Goal: Transaction & Acquisition: Purchase product/service

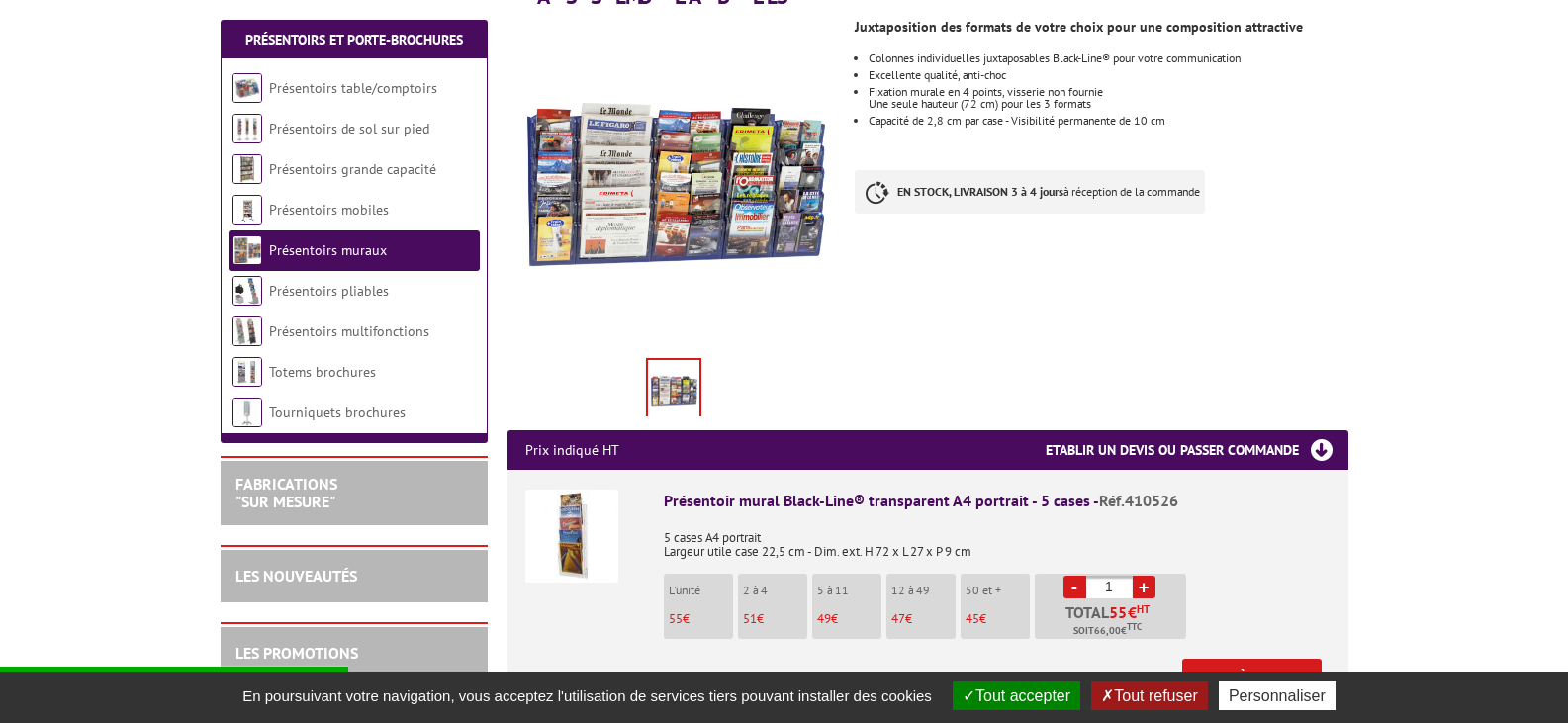
scroll to position [396, 0]
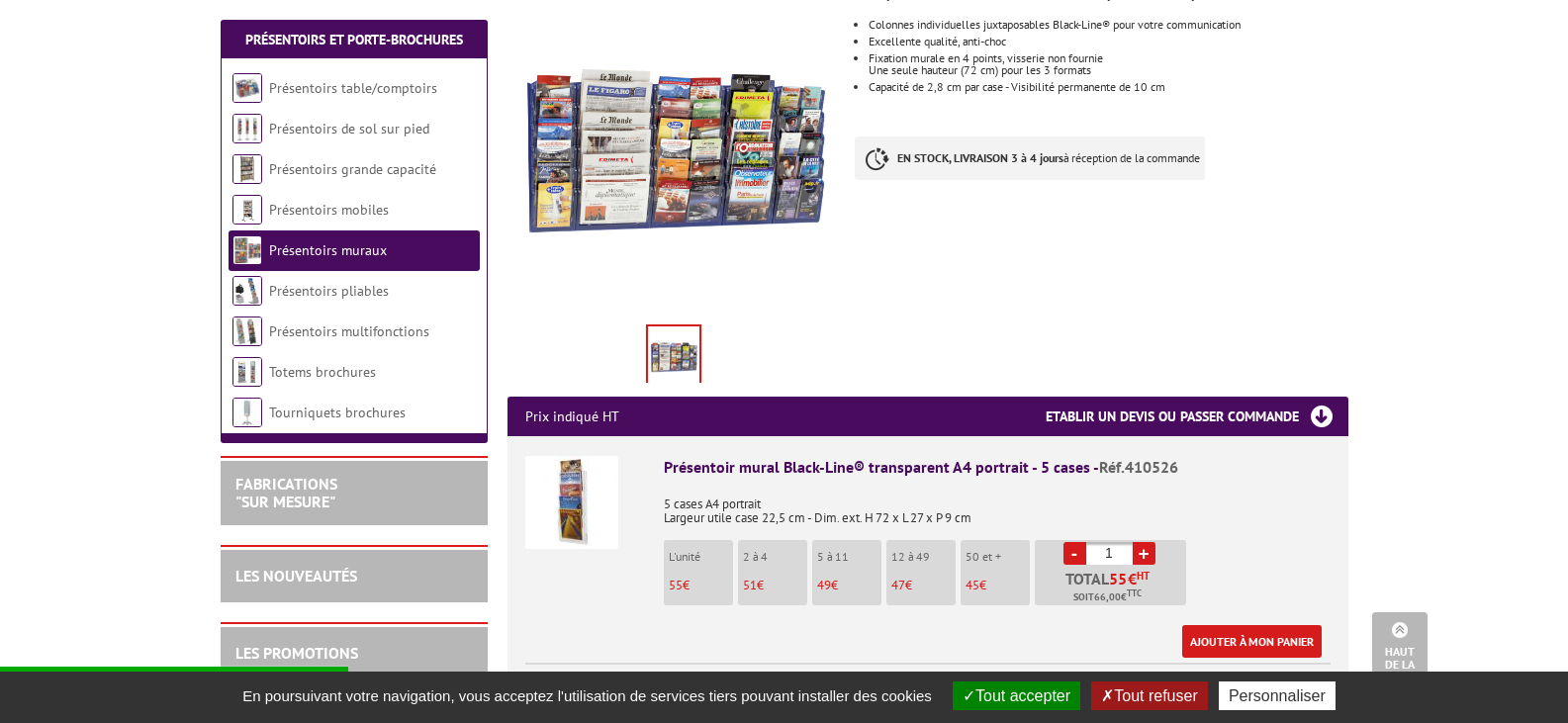
click at [756, 550] on li "2 à 4 51 €" at bounding box center [773, 573] width 70 height 66
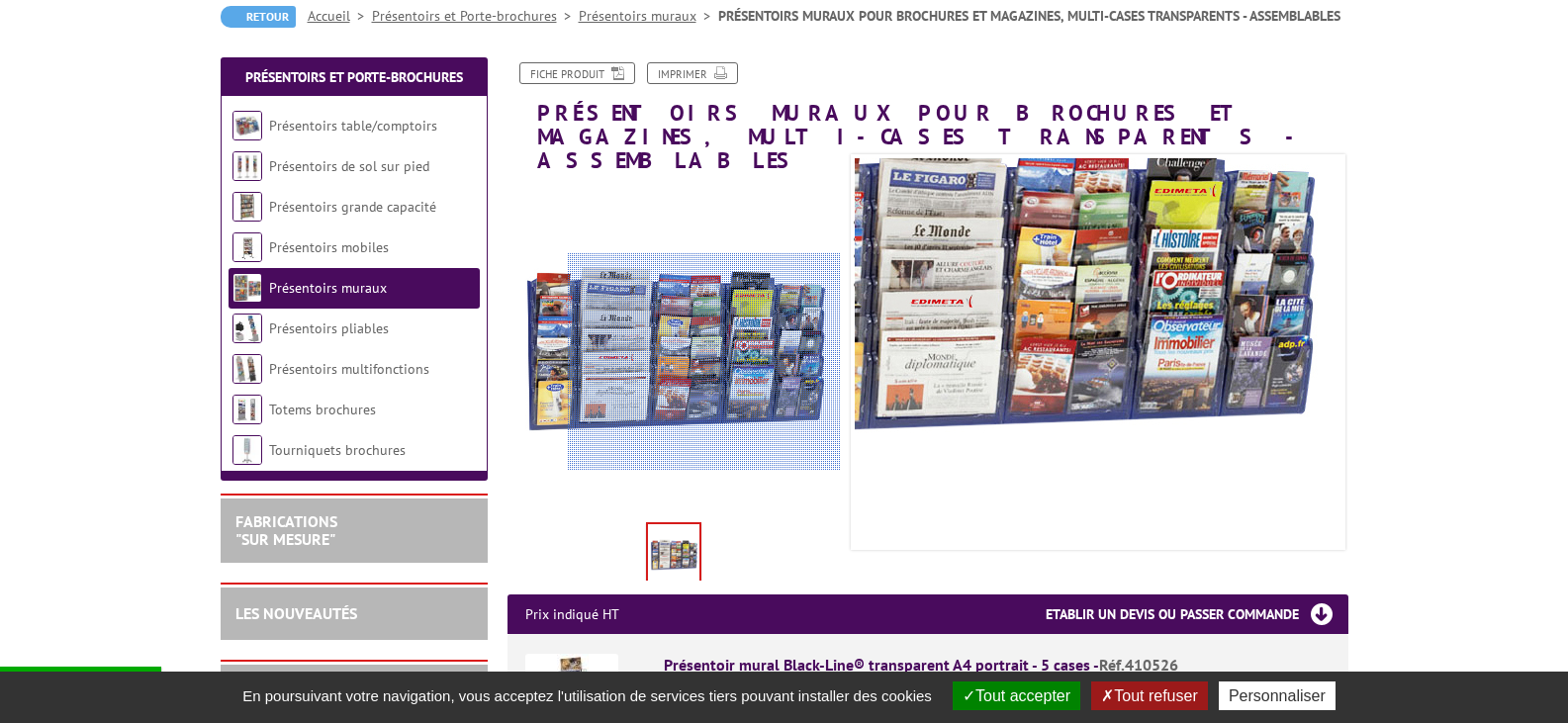
scroll to position [0, 0]
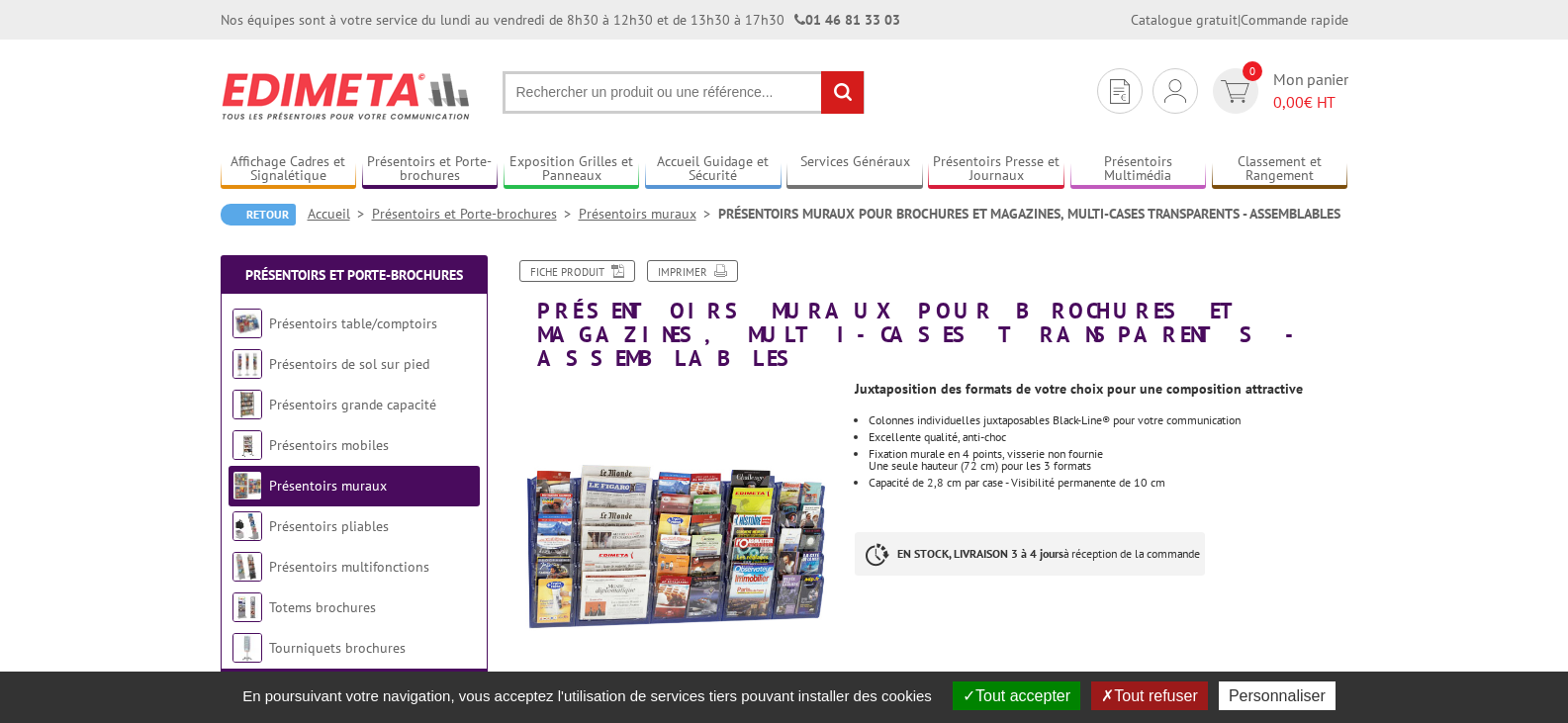
click at [578, 100] on input "text" at bounding box center [683, 92] width 362 height 43
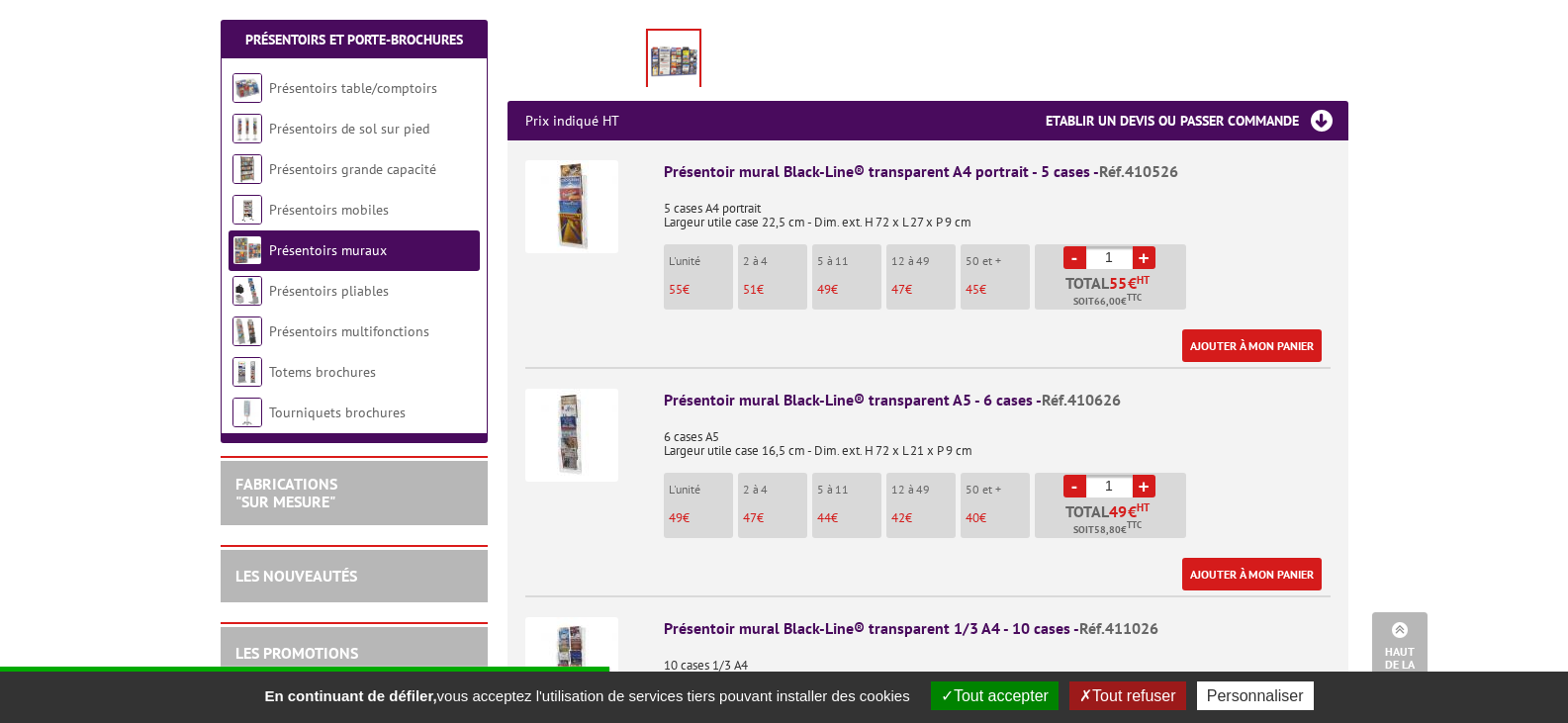
scroll to position [692, 0]
click at [769, 482] on p "2 à 4" at bounding box center [775, 489] width 65 height 14
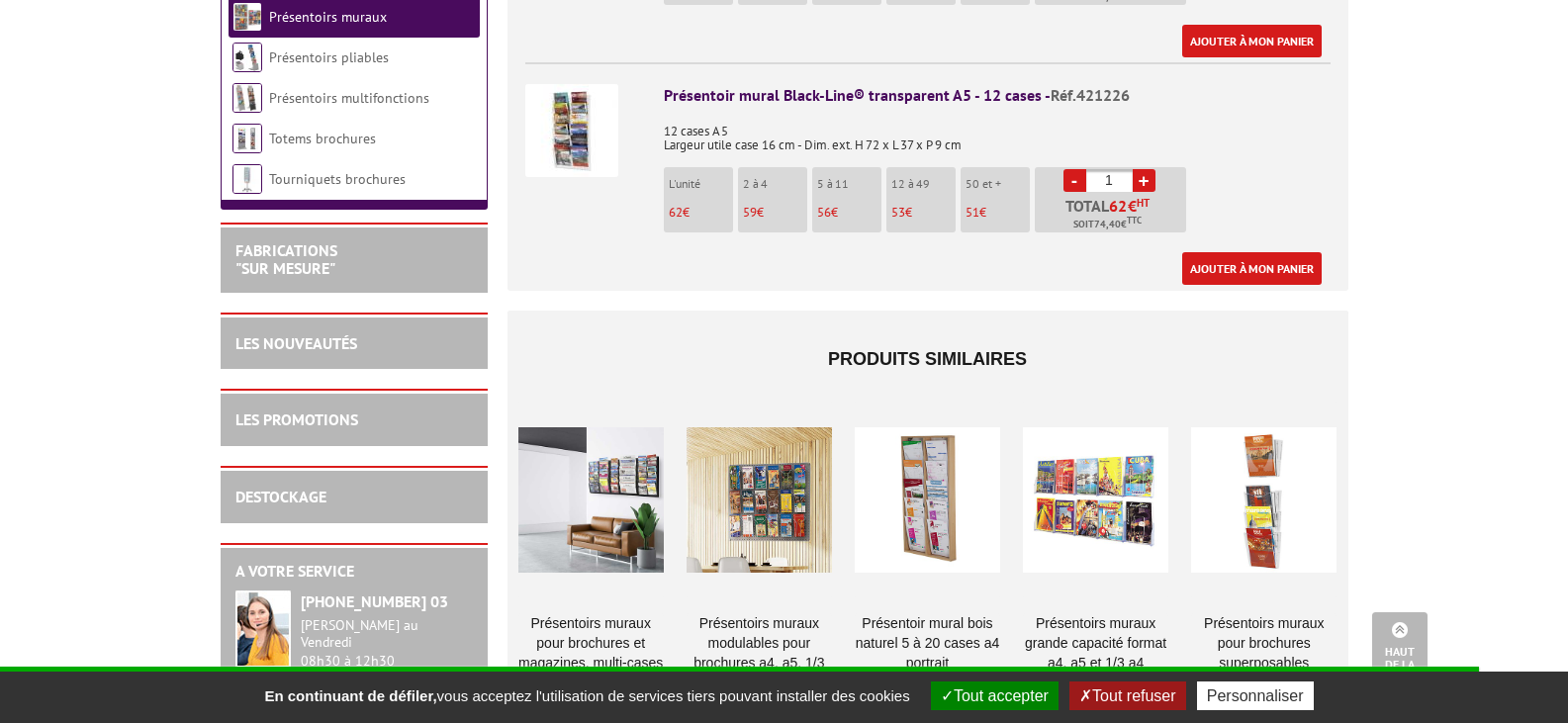
scroll to position [1583, 0]
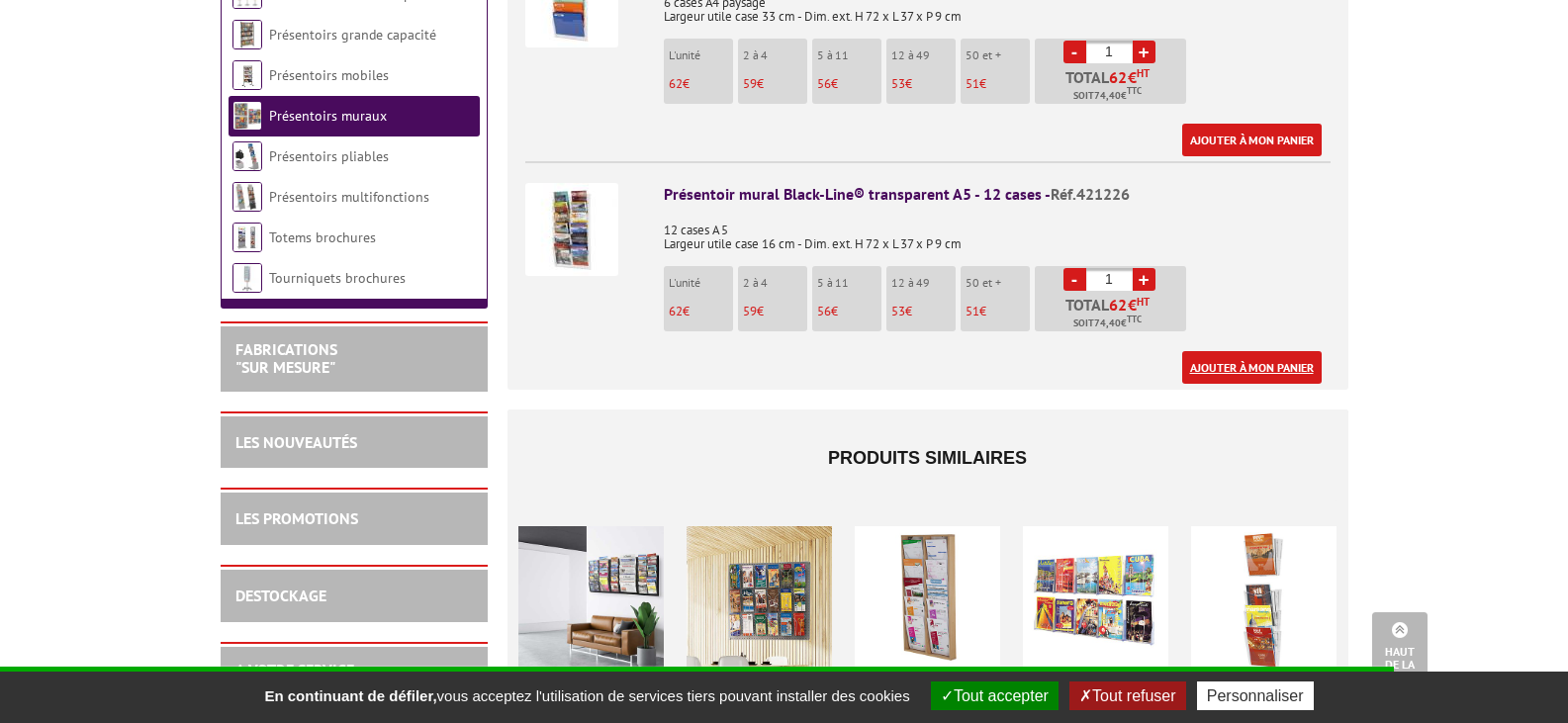
click at [1246, 351] on link "Ajouter à mon panier" at bounding box center [1252, 367] width 139 height 33
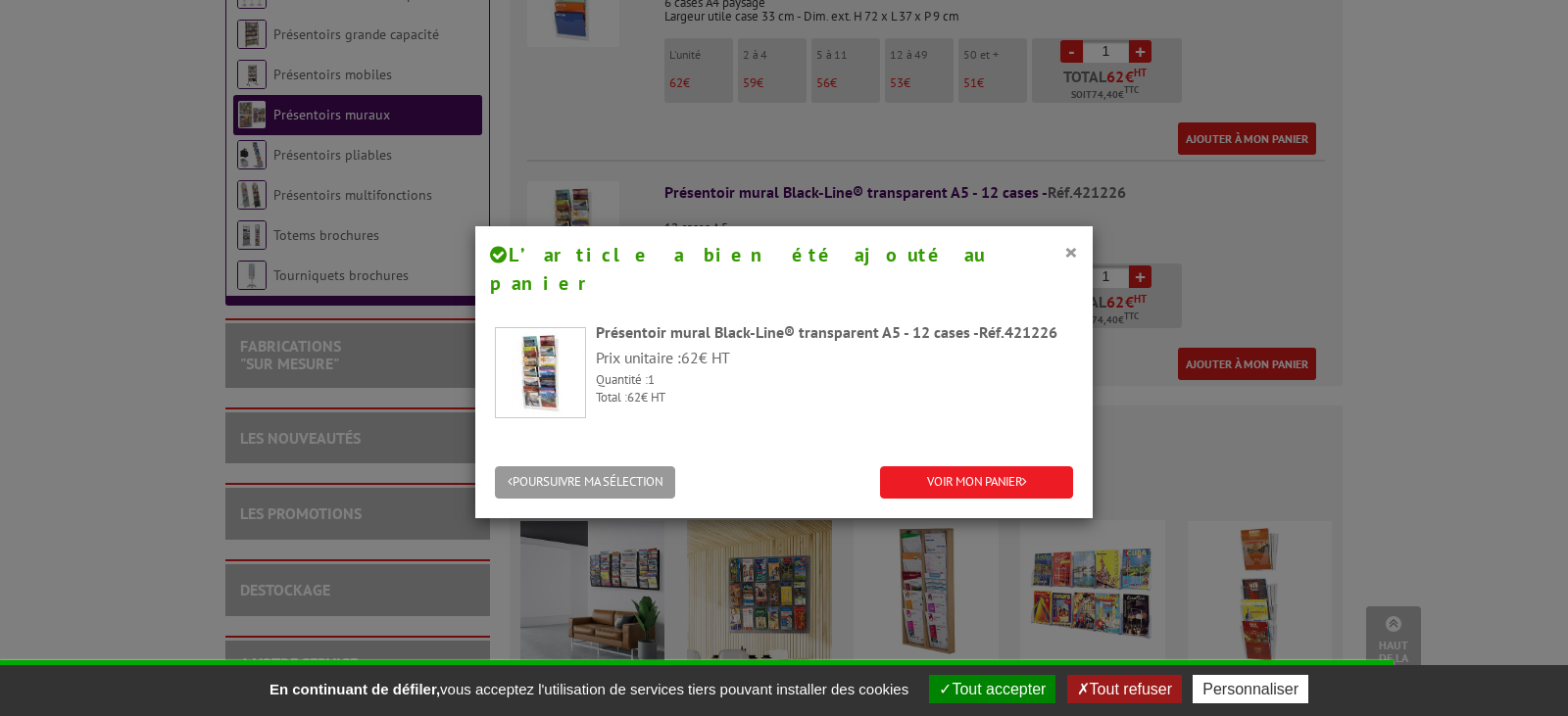
click at [1071, 254] on div "× L’article a bien été ajouté au panier" at bounding box center [784, 269] width 618 height 86
click at [1065, 254] on button "×" at bounding box center [1072, 252] width 14 height 26
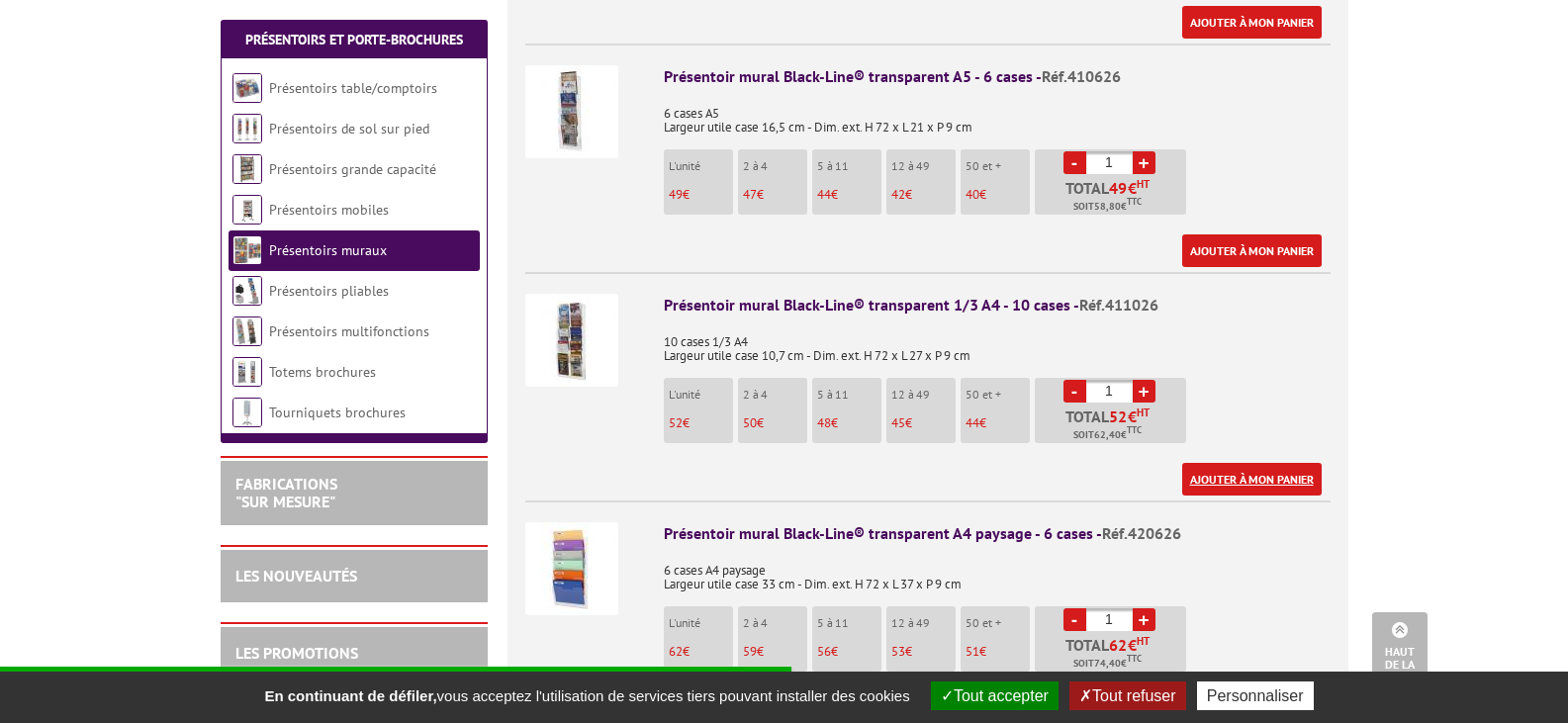
scroll to position [890, 0]
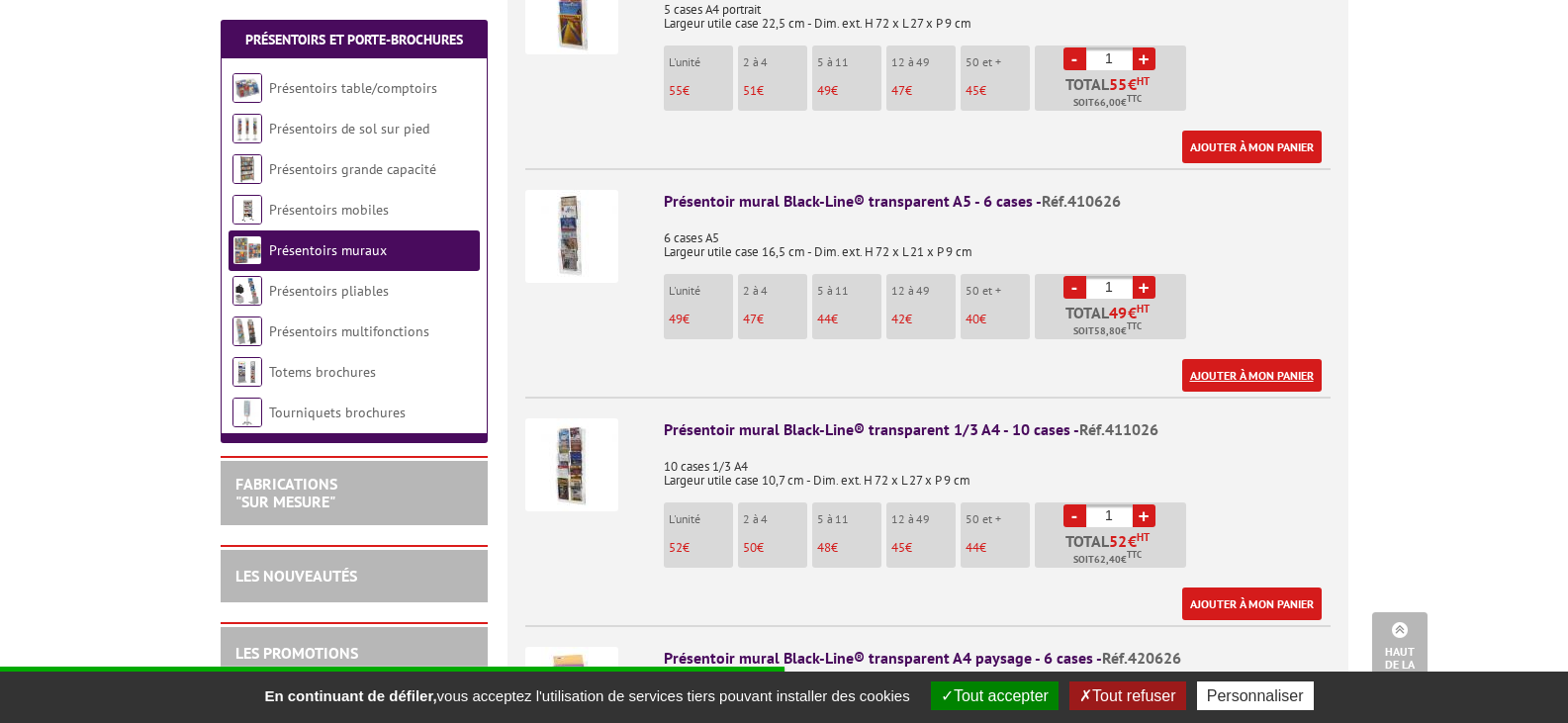
click at [1239, 359] on link "Ajouter à mon panier" at bounding box center [1252, 375] width 139 height 33
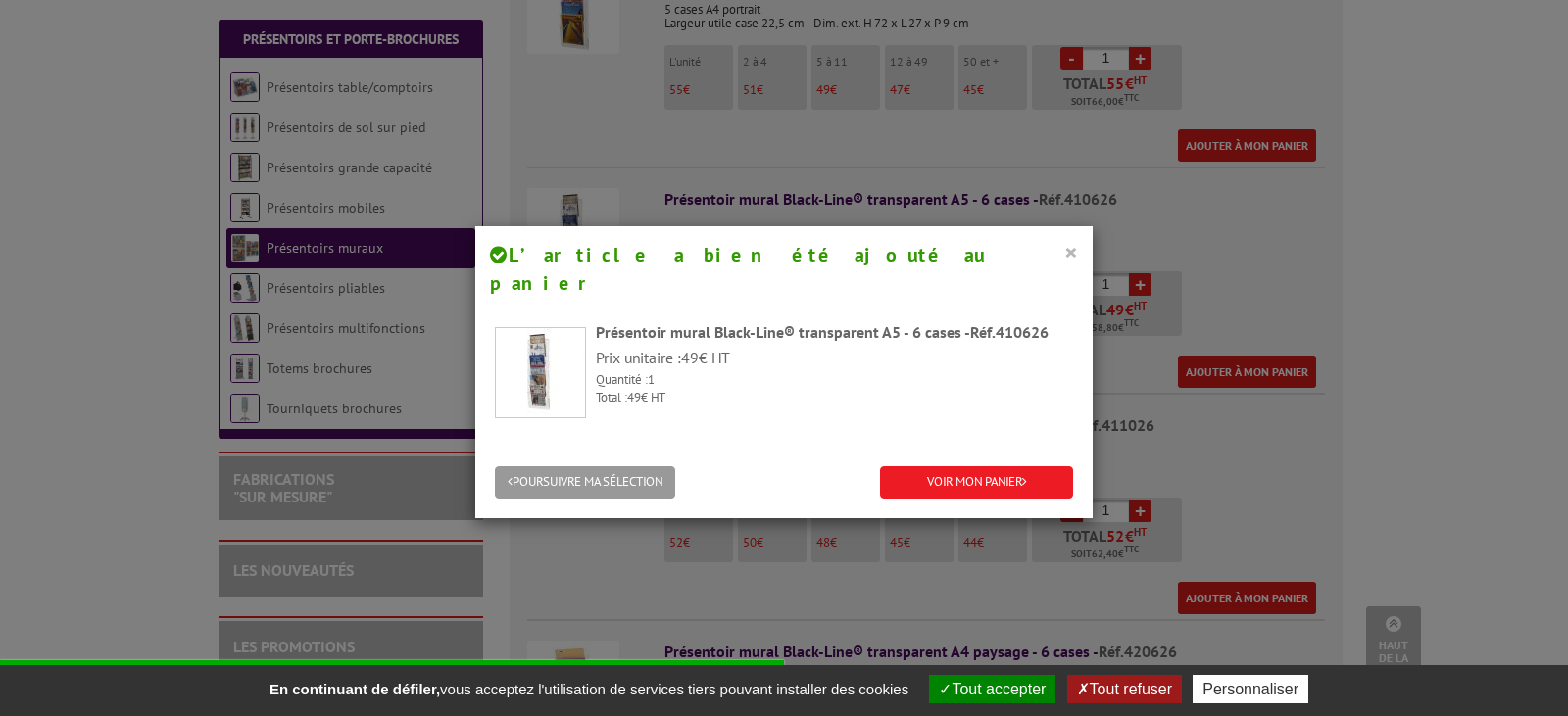
click at [1065, 249] on button "×" at bounding box center [1072, 252] width 14 height 26
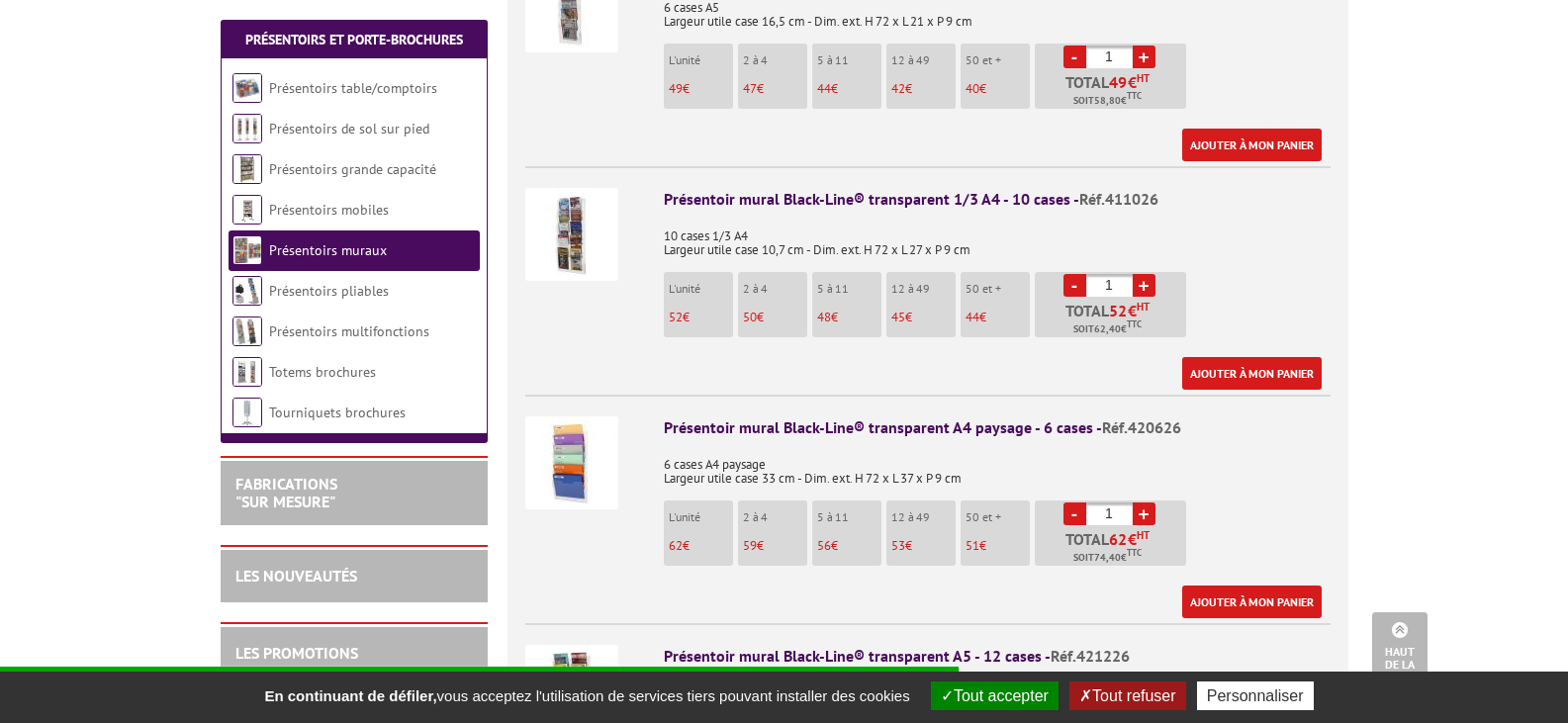
scroll to position [1088, 0]
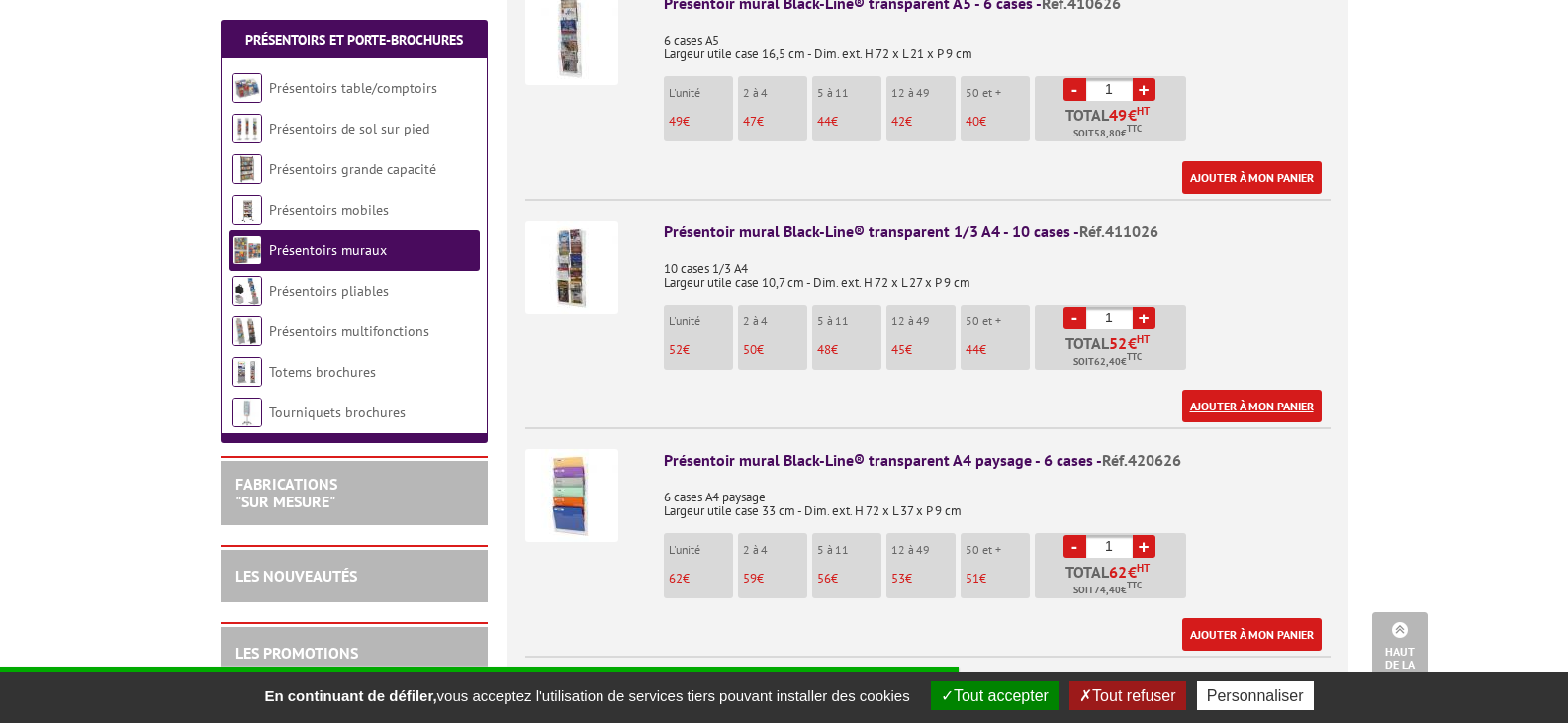
click at [1258, 390] on link "Ajouter à mon panier" at bounding box center [1252, 406] width 139 height 33
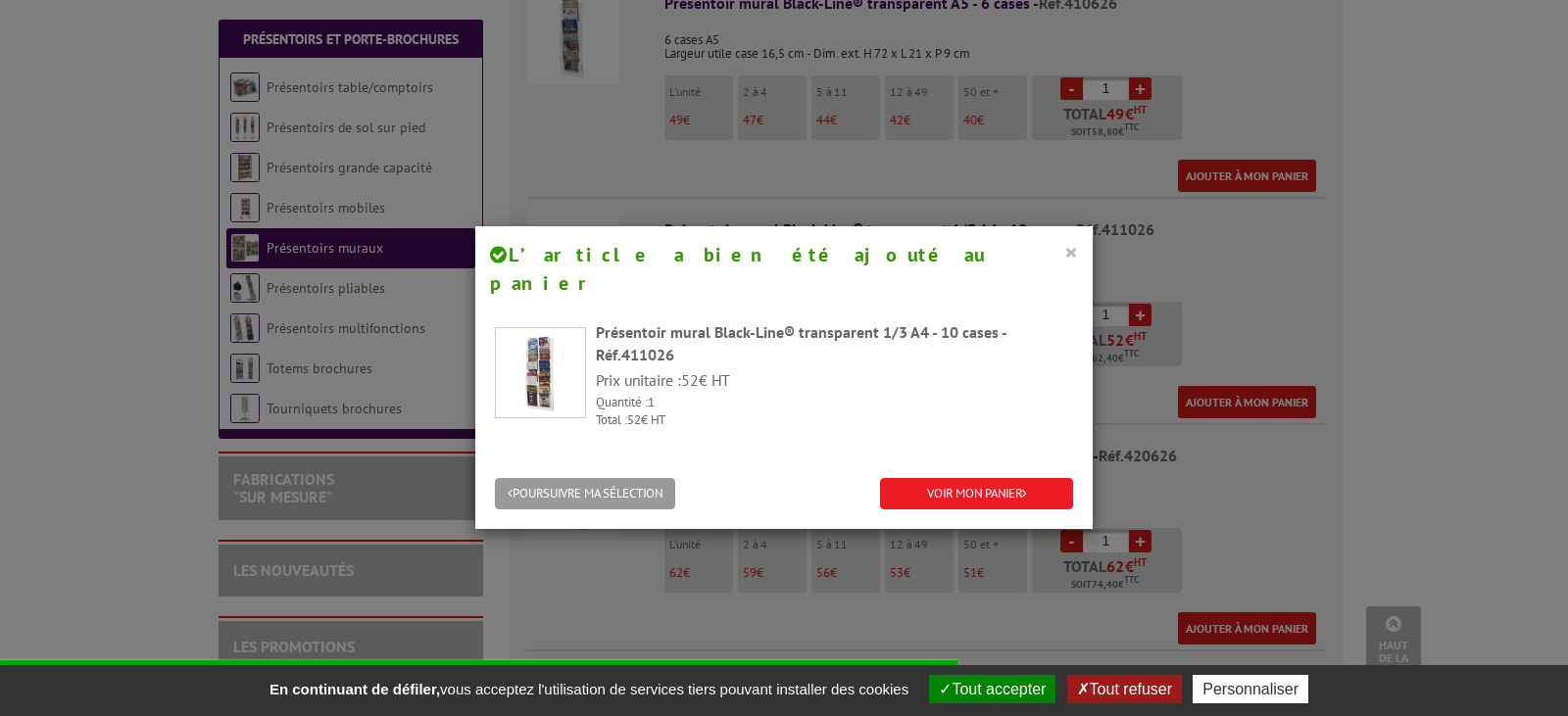
click at [1065, 257] on button "×" at bounding box center [1072, 252] width 14 height 26
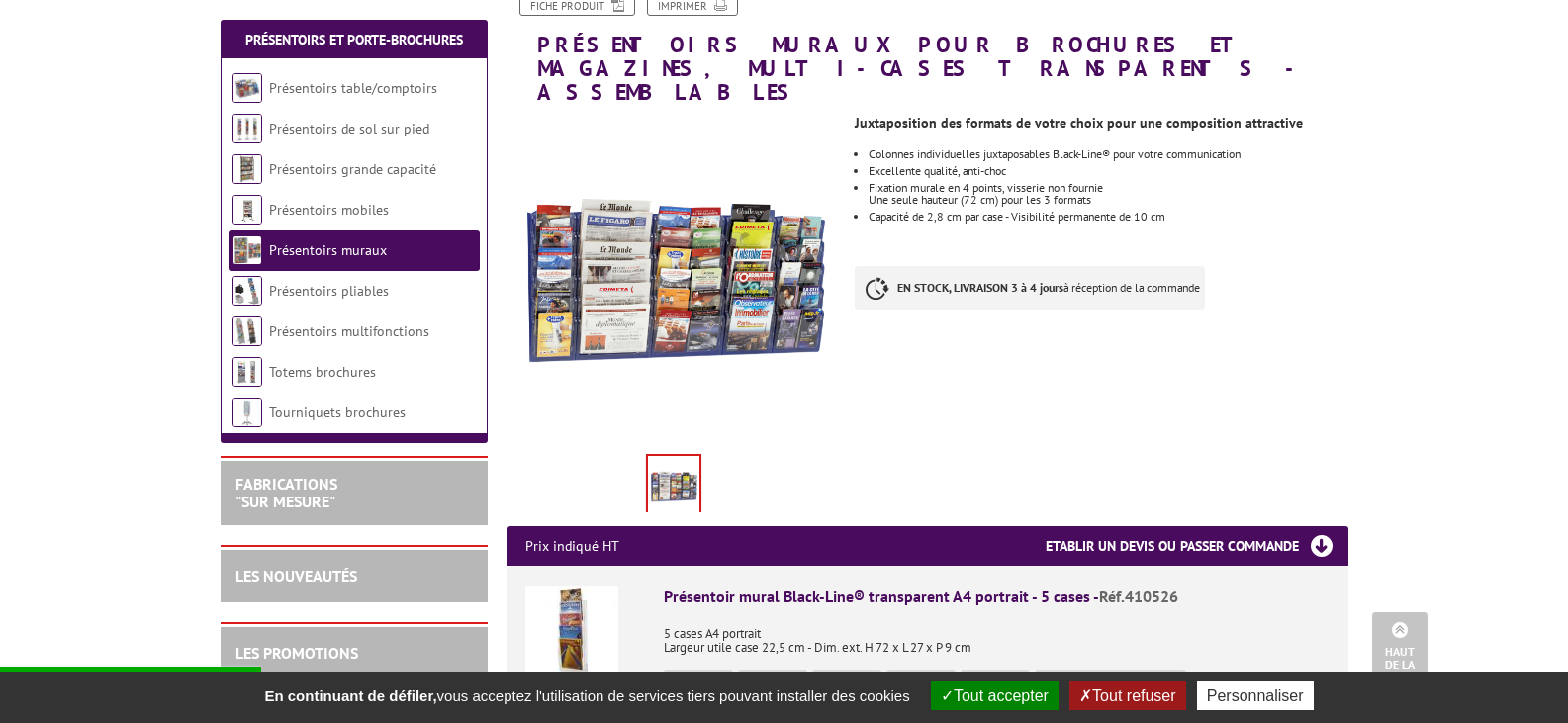
scroll to position [0, 0]
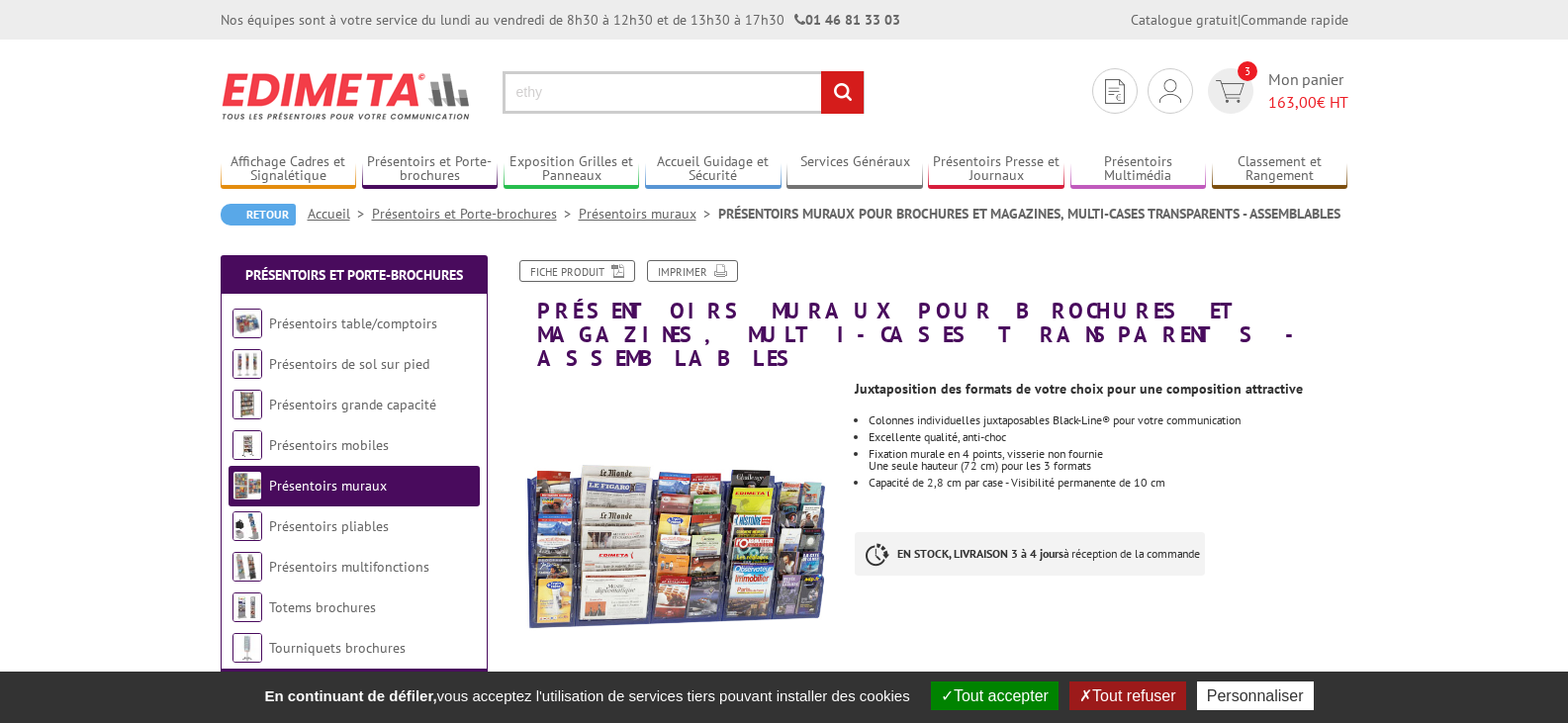
click at [555, 95] on input "ethy" at bounding box center [683, 92] width 362 height 43
type input "ethylotest"
click at [851, 92] on input "rechercher" at bounding box center [842, 92] width 43 height 43
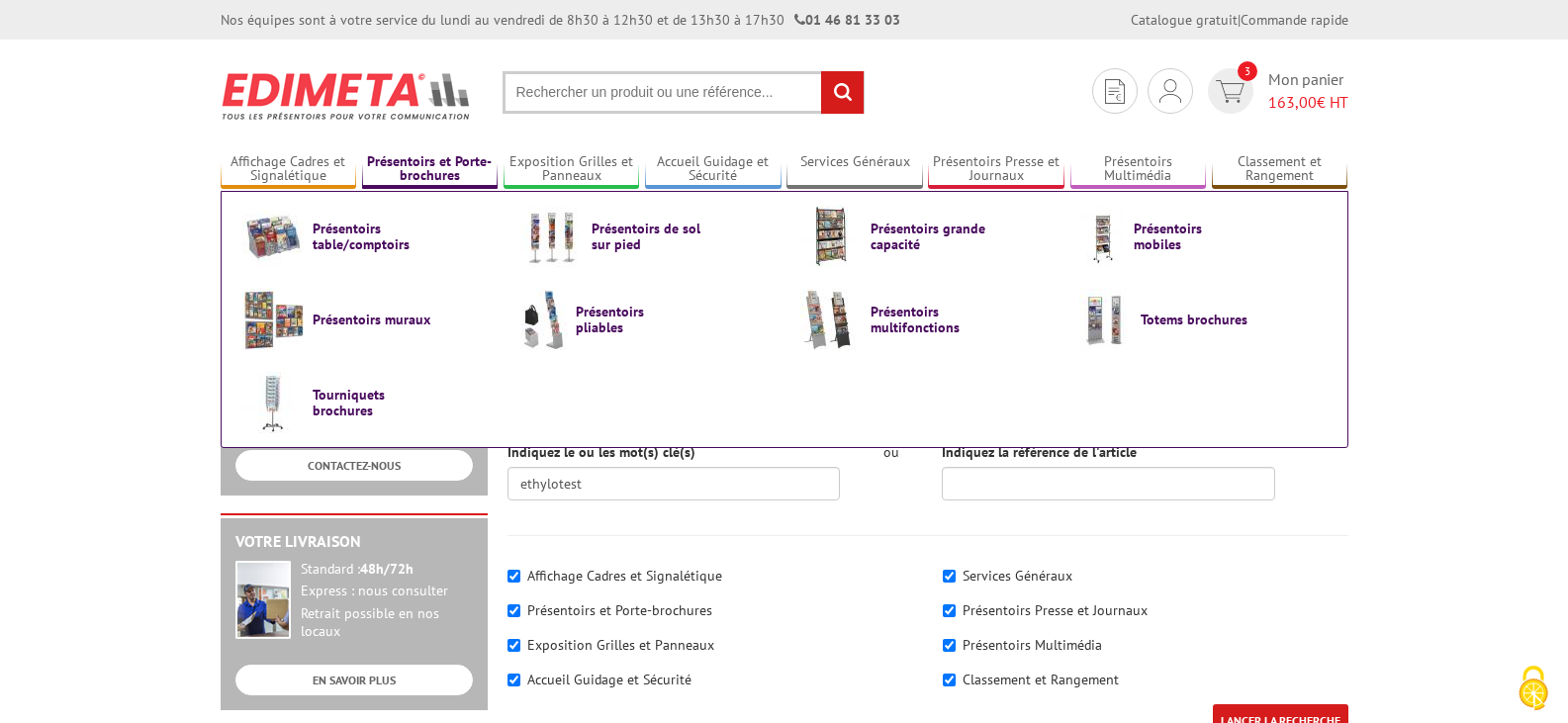
click at [399, 177] on link "Présentoirs et Porte-brochures" at bounding box center [430, 169] width 136 height 33
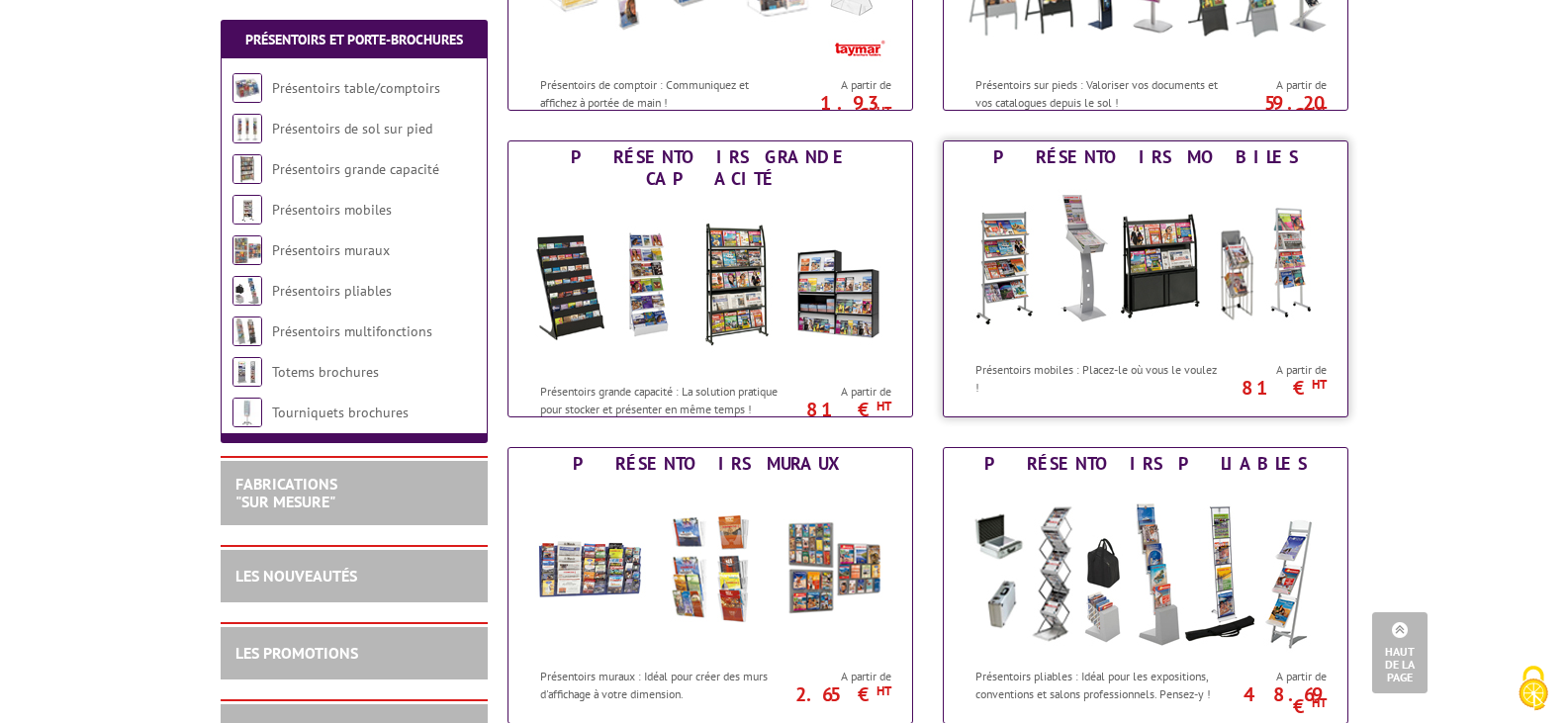
scroll to position [692, 0]
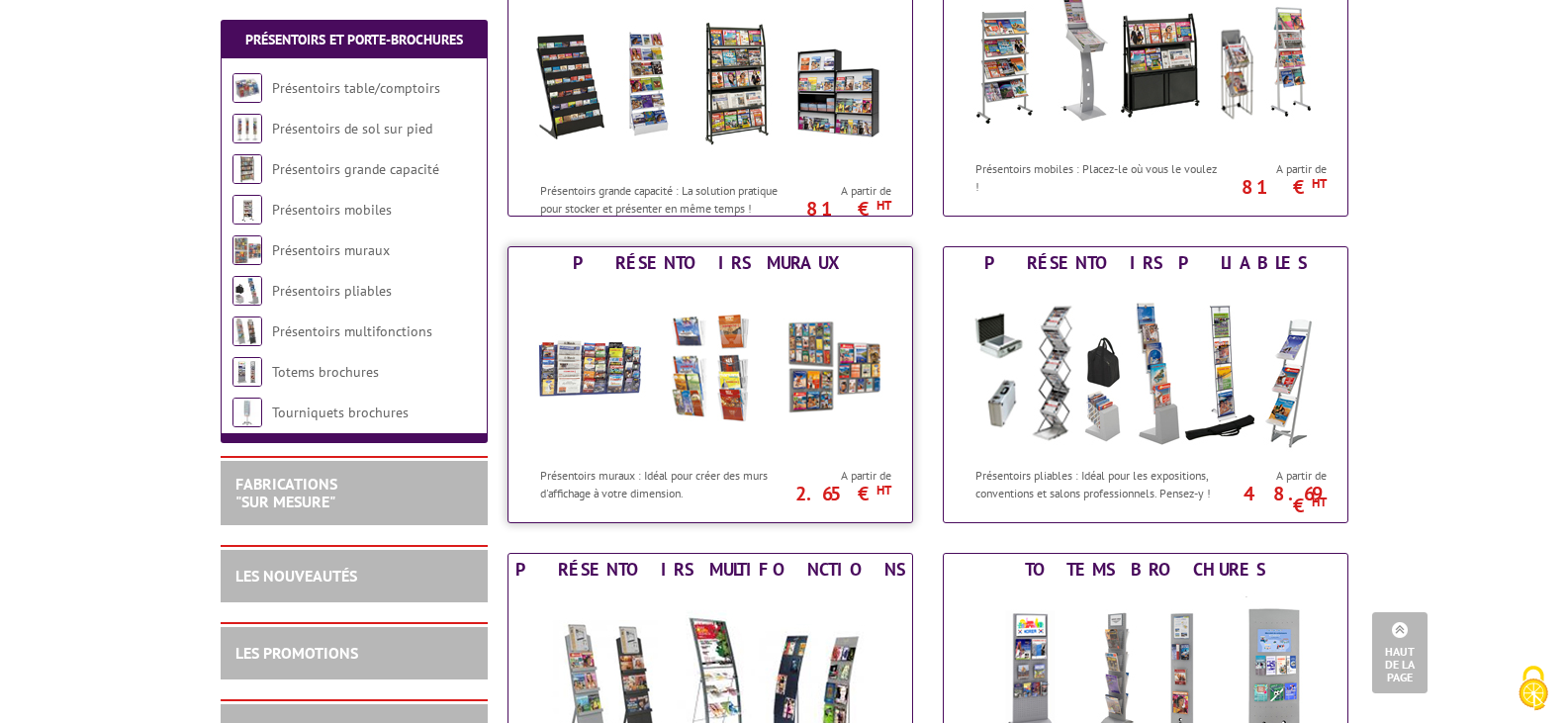
click at [791, 356] on img at bounding box center [710, 368] width 366 height 178
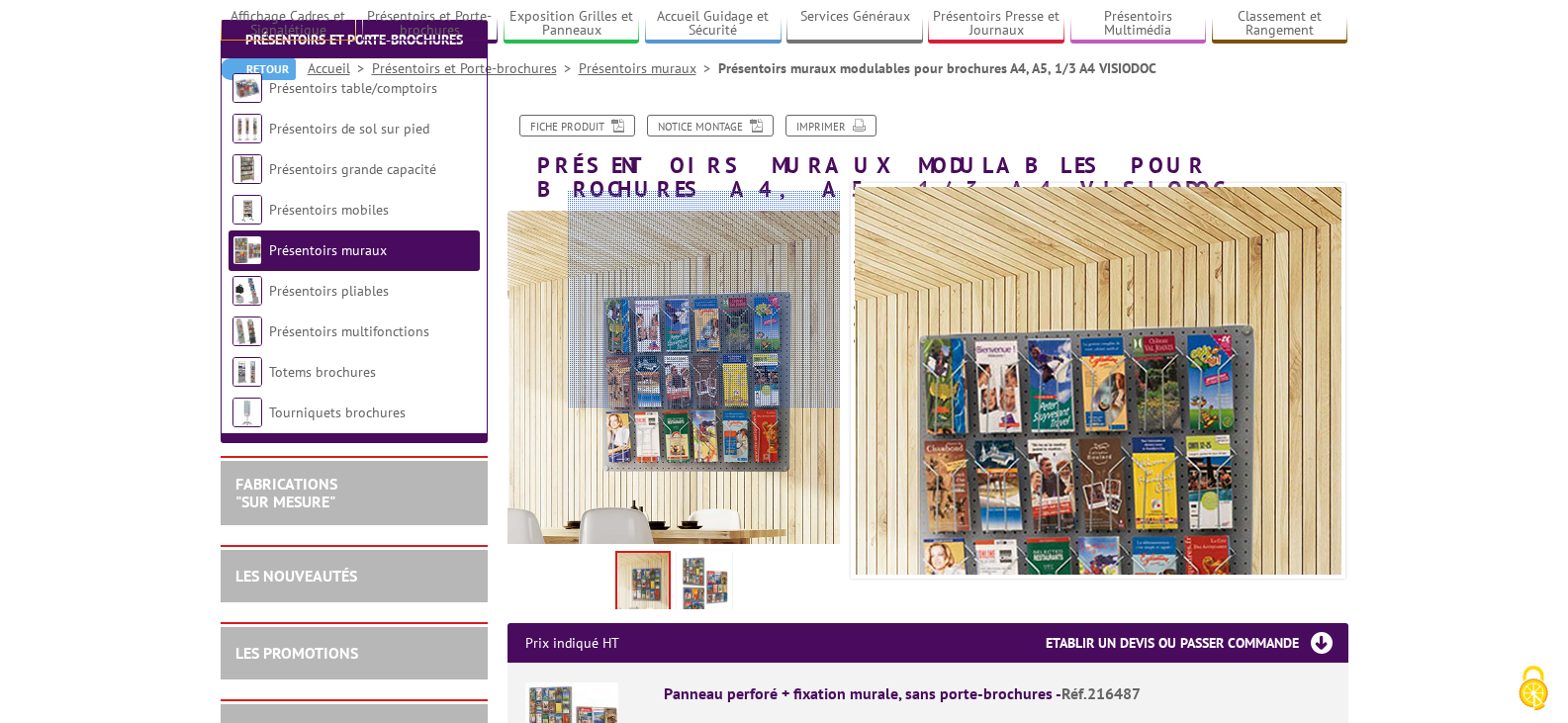
scroll to position [296, 0]
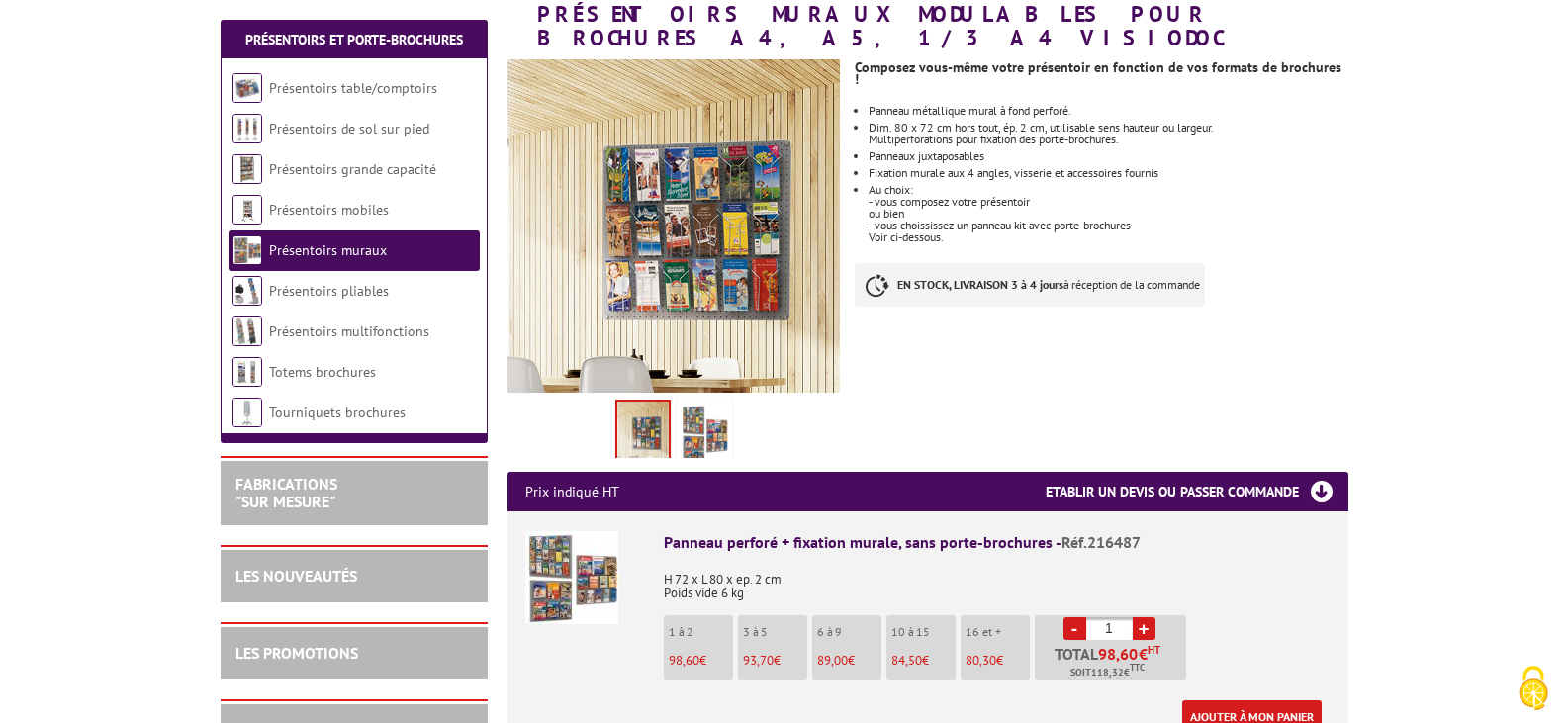
click at [715, 420] on img at bounding box center [705, 435] width 48 height 62
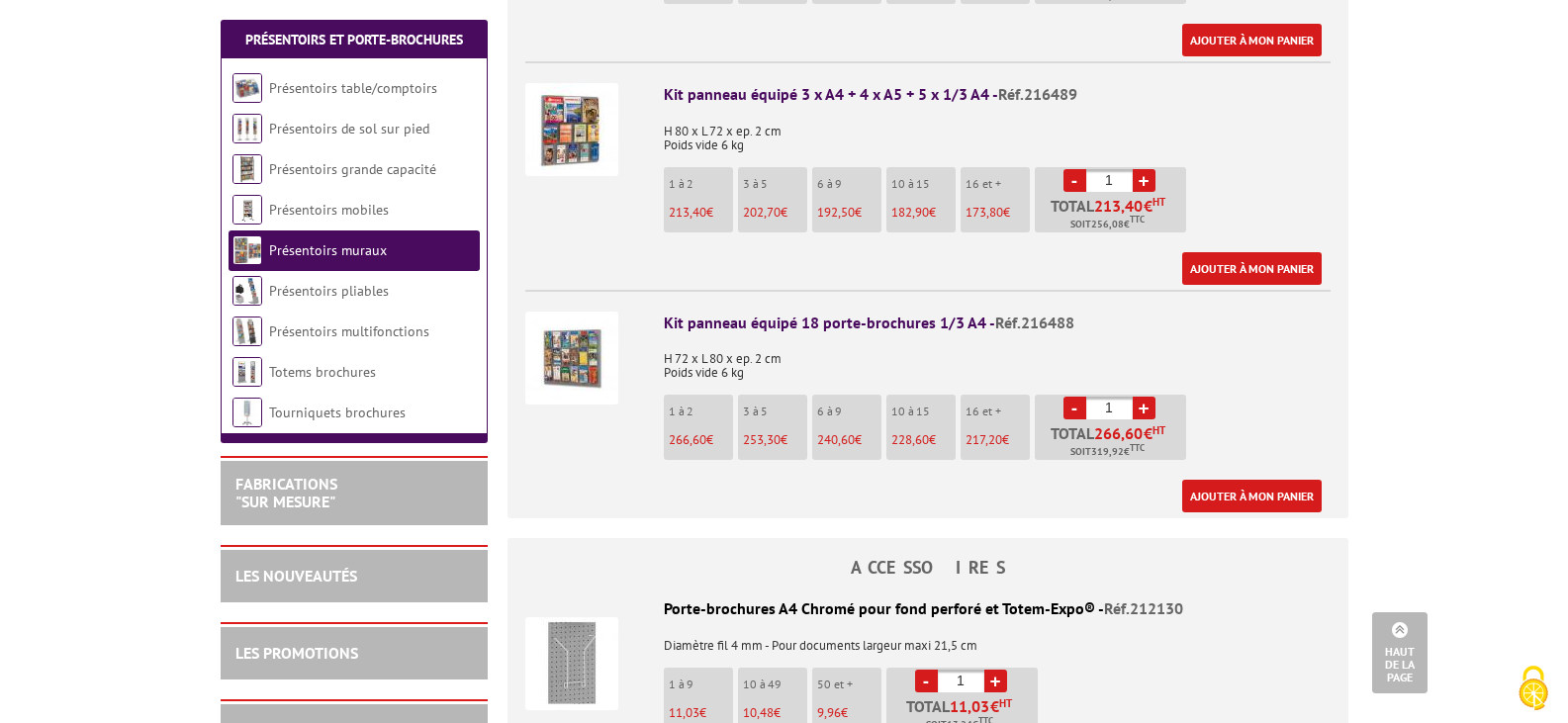
scroll to position [1088, 0]
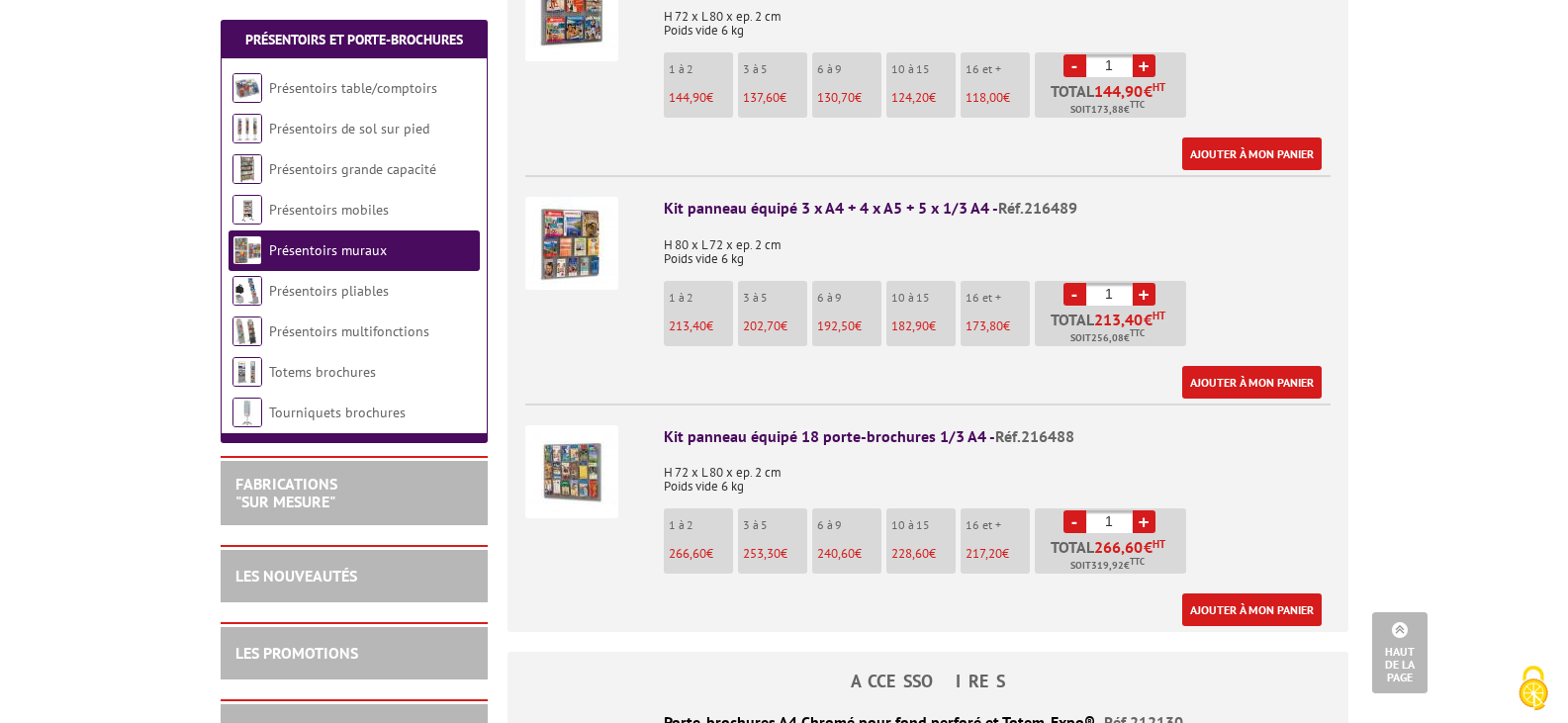
click at [692, 292] on li "1 à 2 213,40 €" at bounding box center [699, 314] width 70 height 66
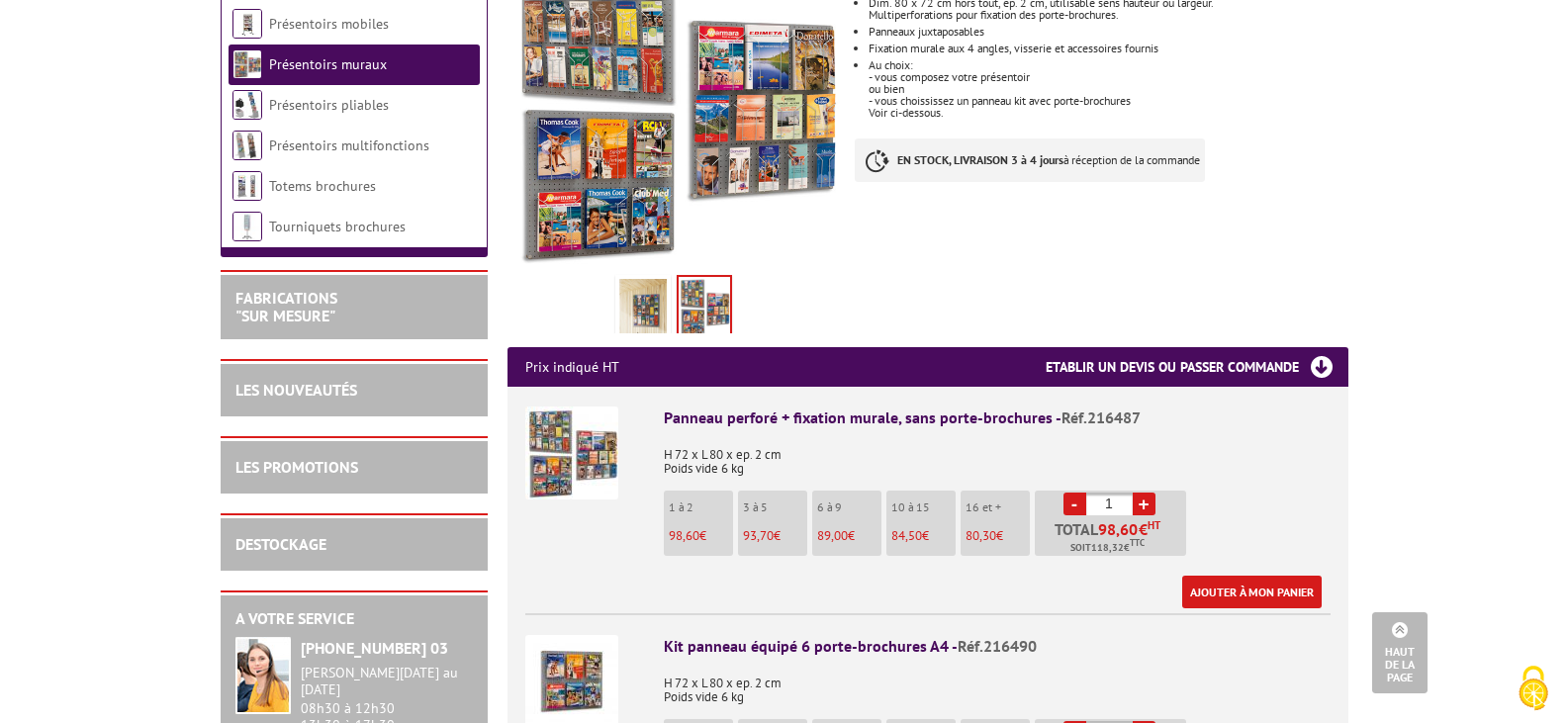
scroll to position [0, 0]
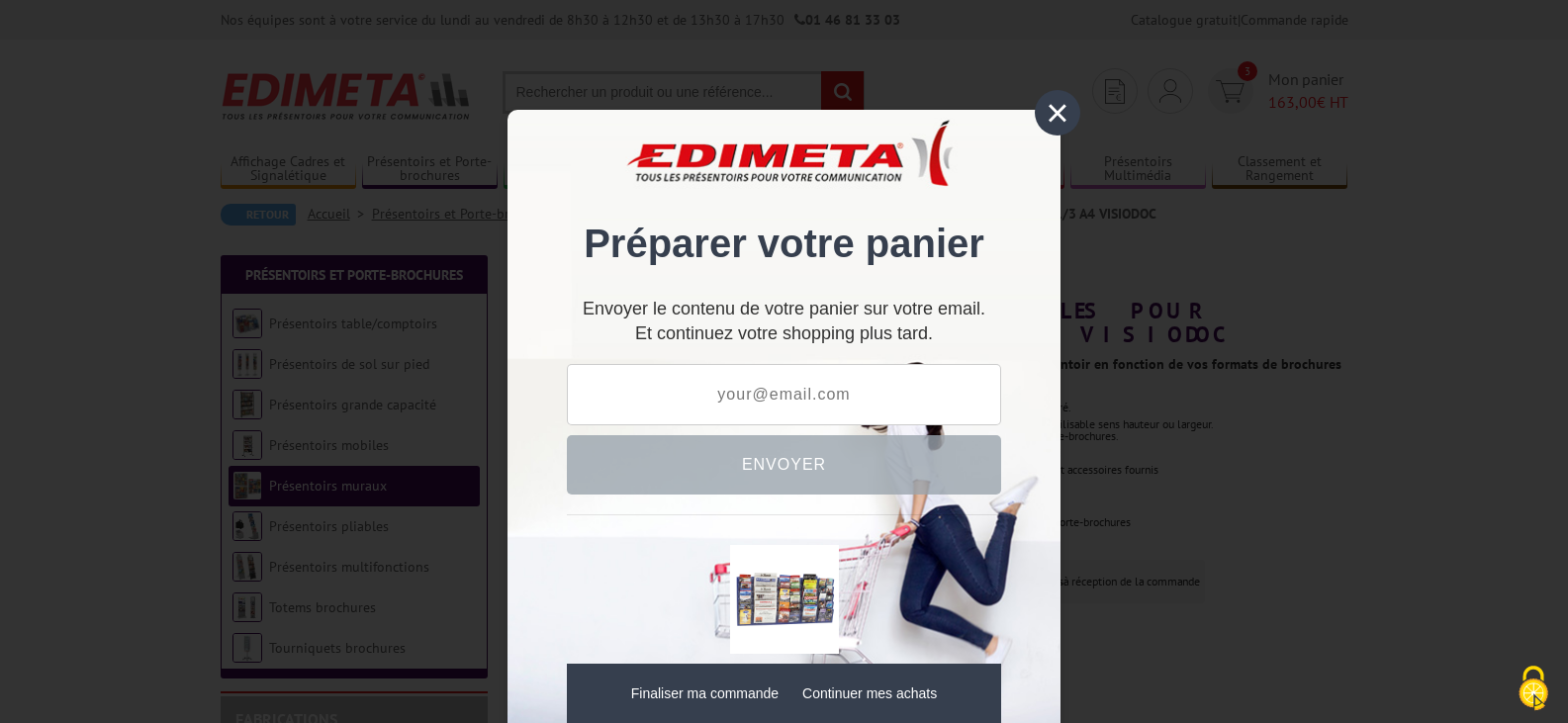
click at [1040, 109] on div "×" at bounding box center [1058, 113] width 46 height 46
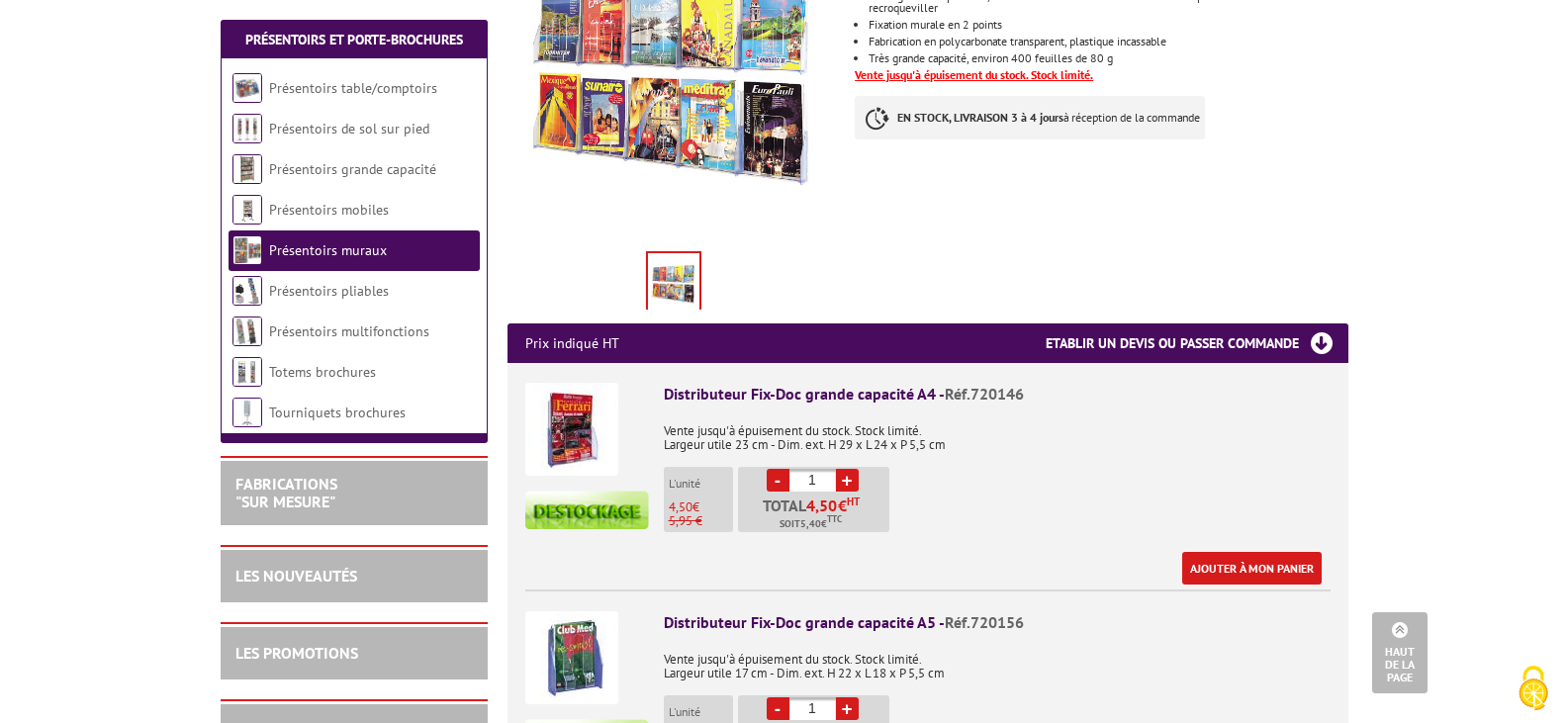
scroll to position [594, 0]
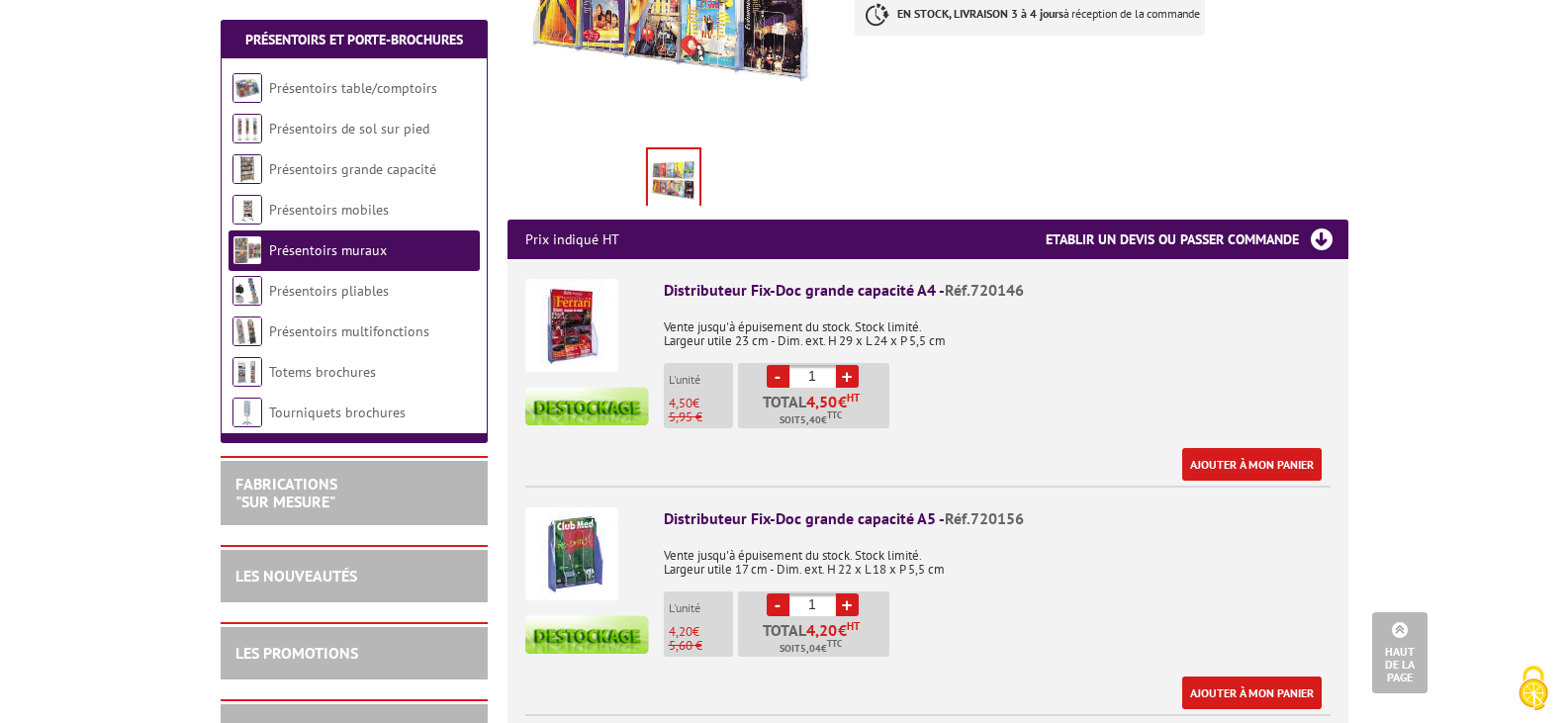
click at [845, 594] on link "+" at bounding box center [847, 605] width 23 height 23
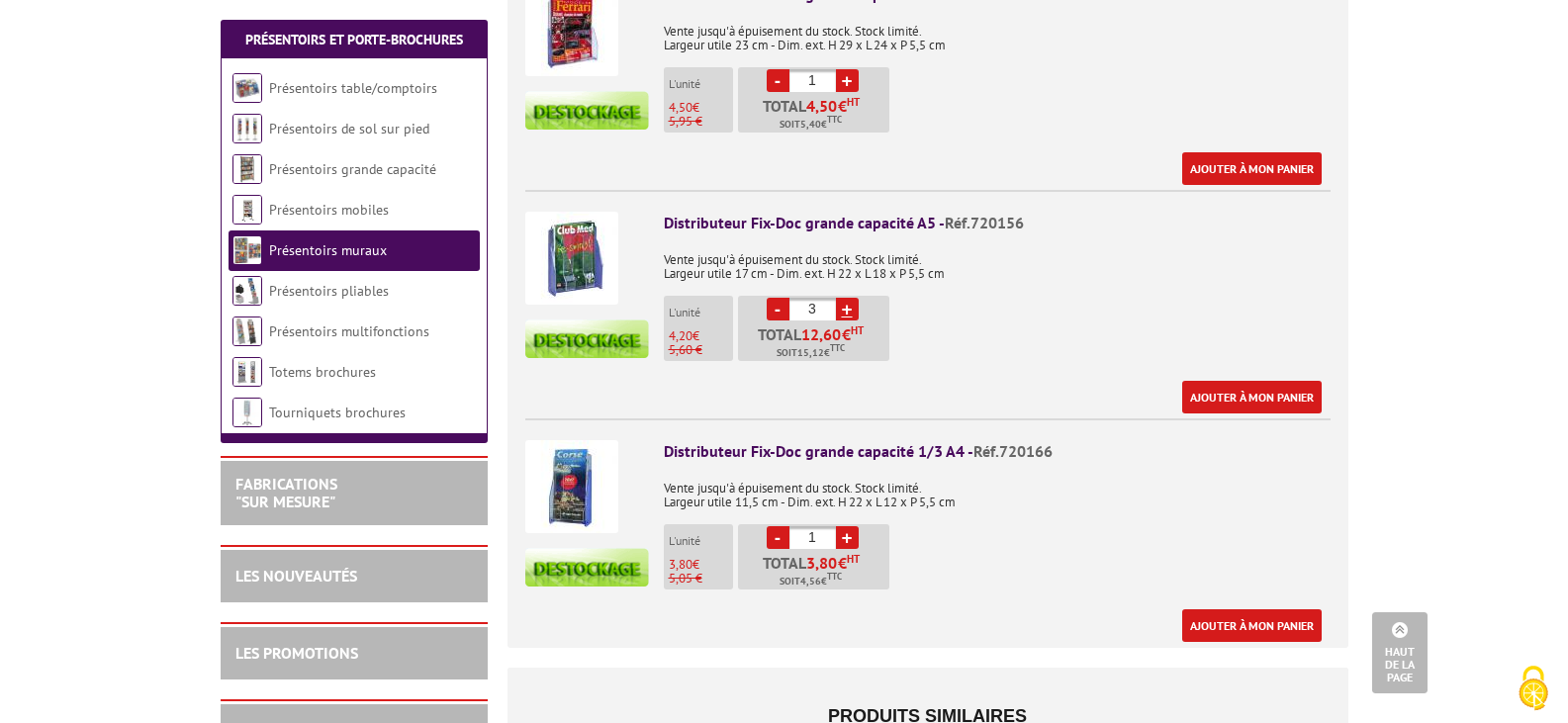
scroll to position [890, 0]
click at [853, 296] on link "+" at bounding box center [847, 307] width 23 height 23
type input "4"
click at [846, 525] on link "+" at bounding box center [847, 536] width 23 height 23
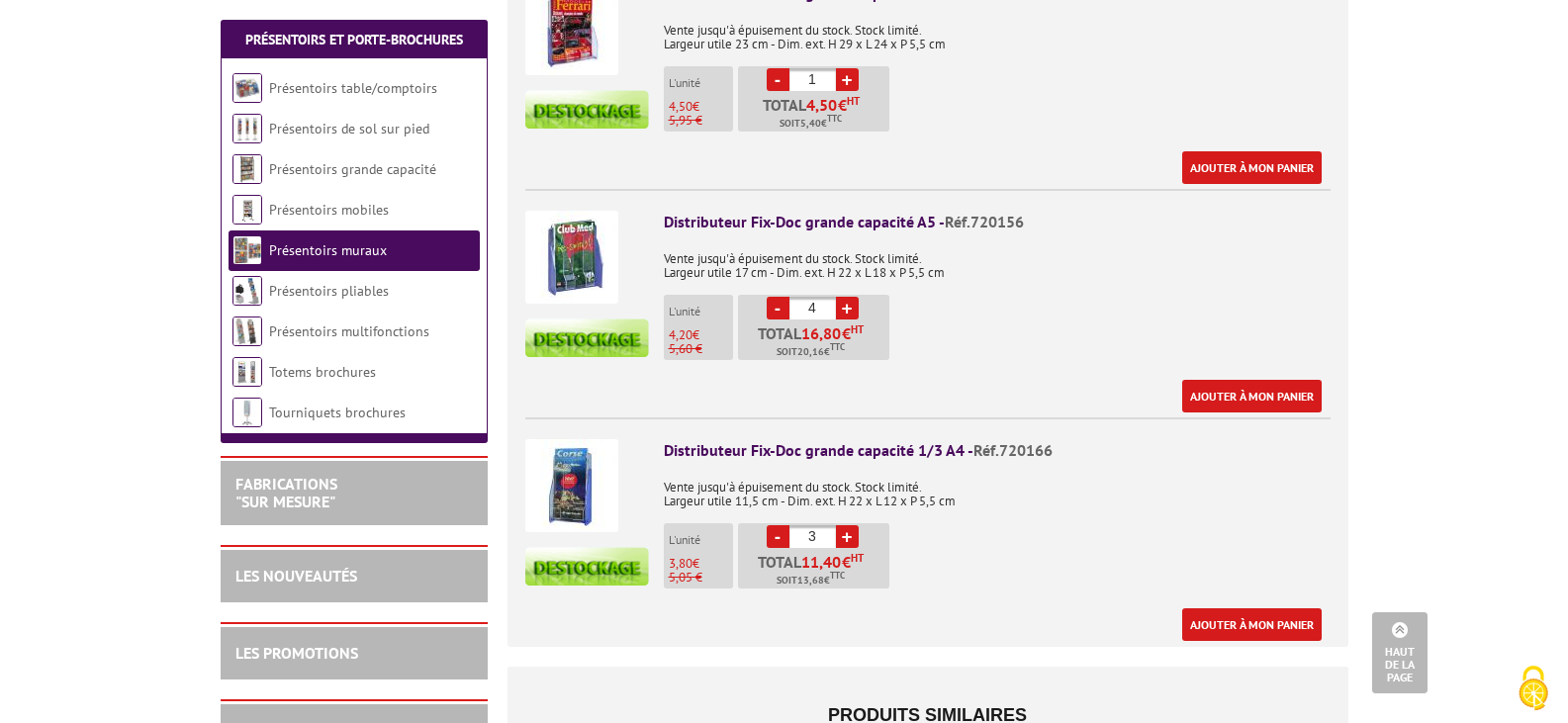
click at [846, 525] on link "+" at bounding box center [847, 536] width 23 height 23
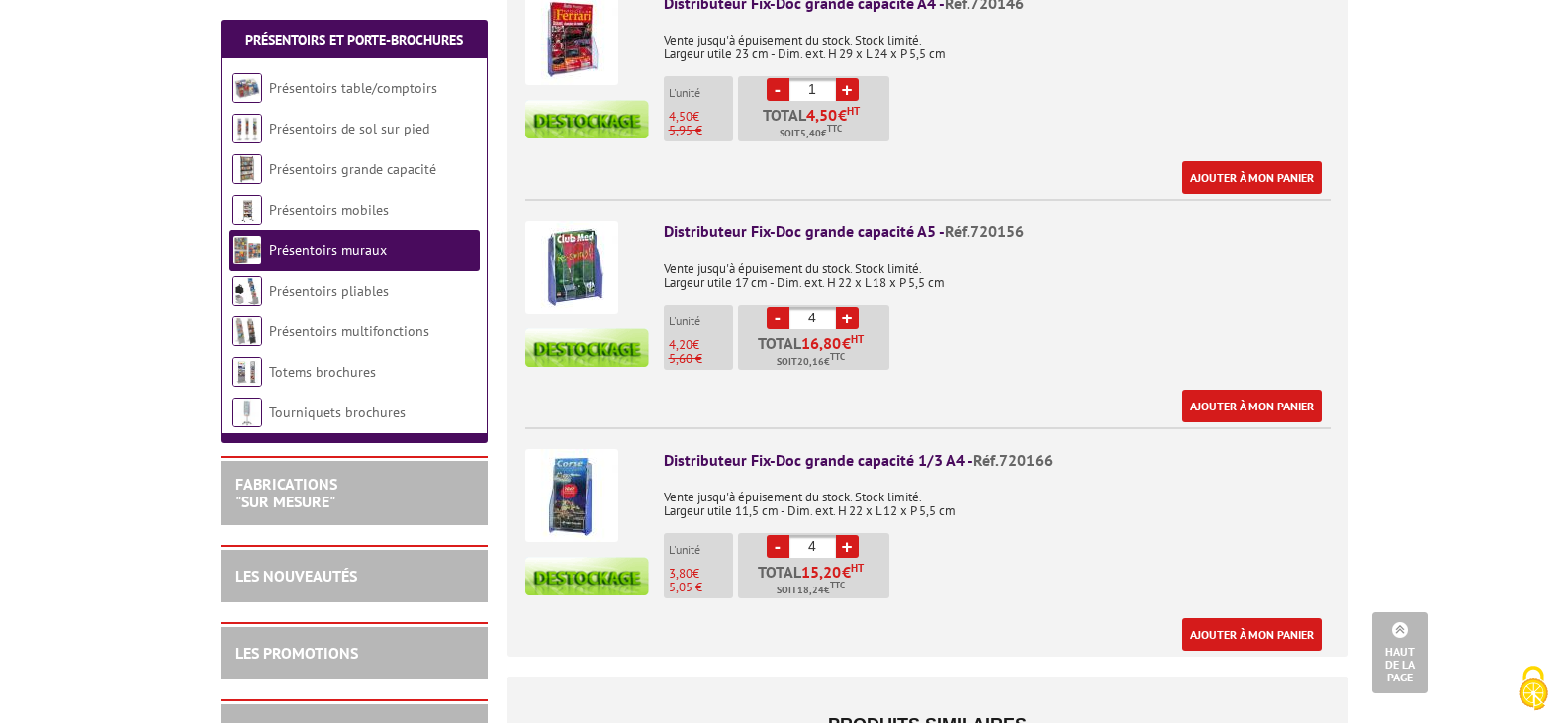
scroll to position [990, 0]
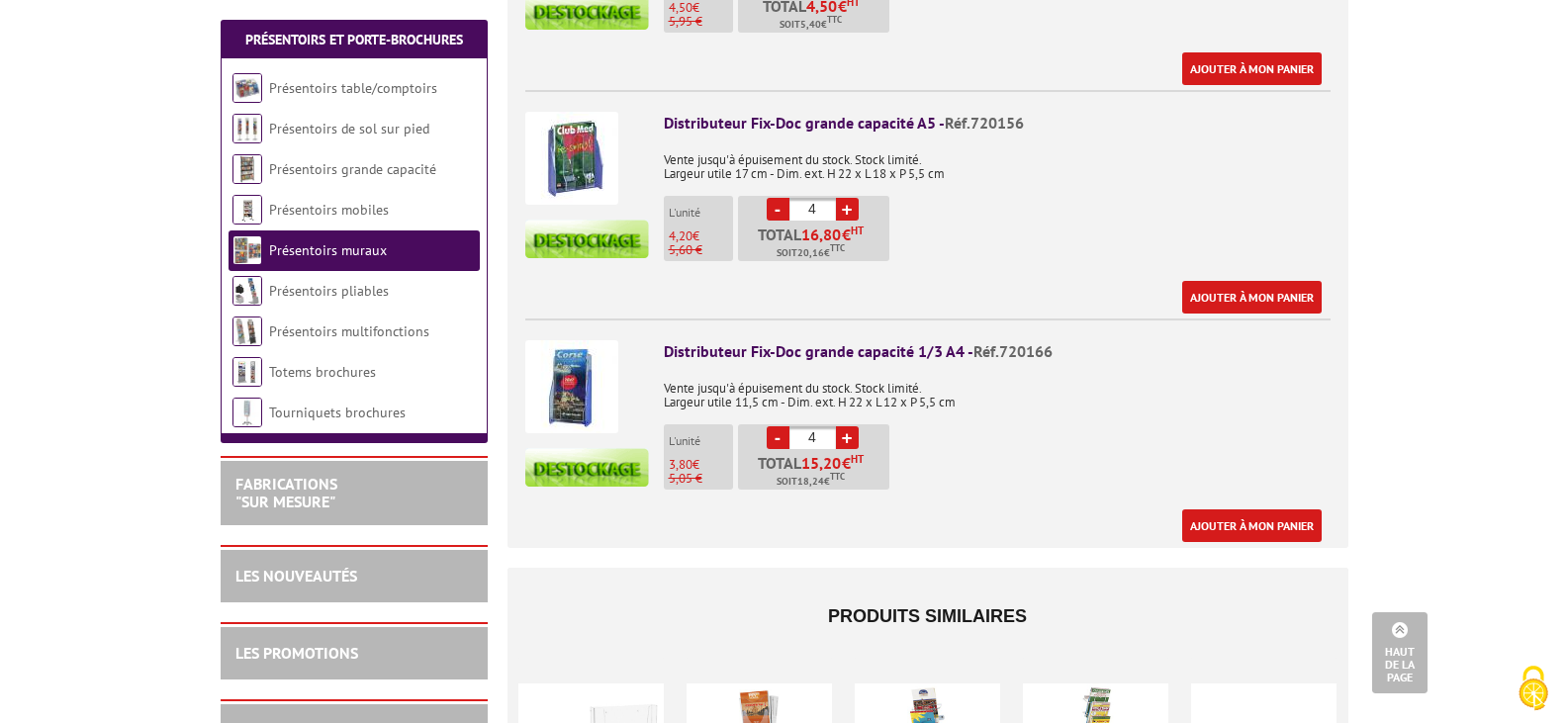
click at [852, 427] on link "+" at bounding box center [847, 438] width 23 height 23
type input "6"
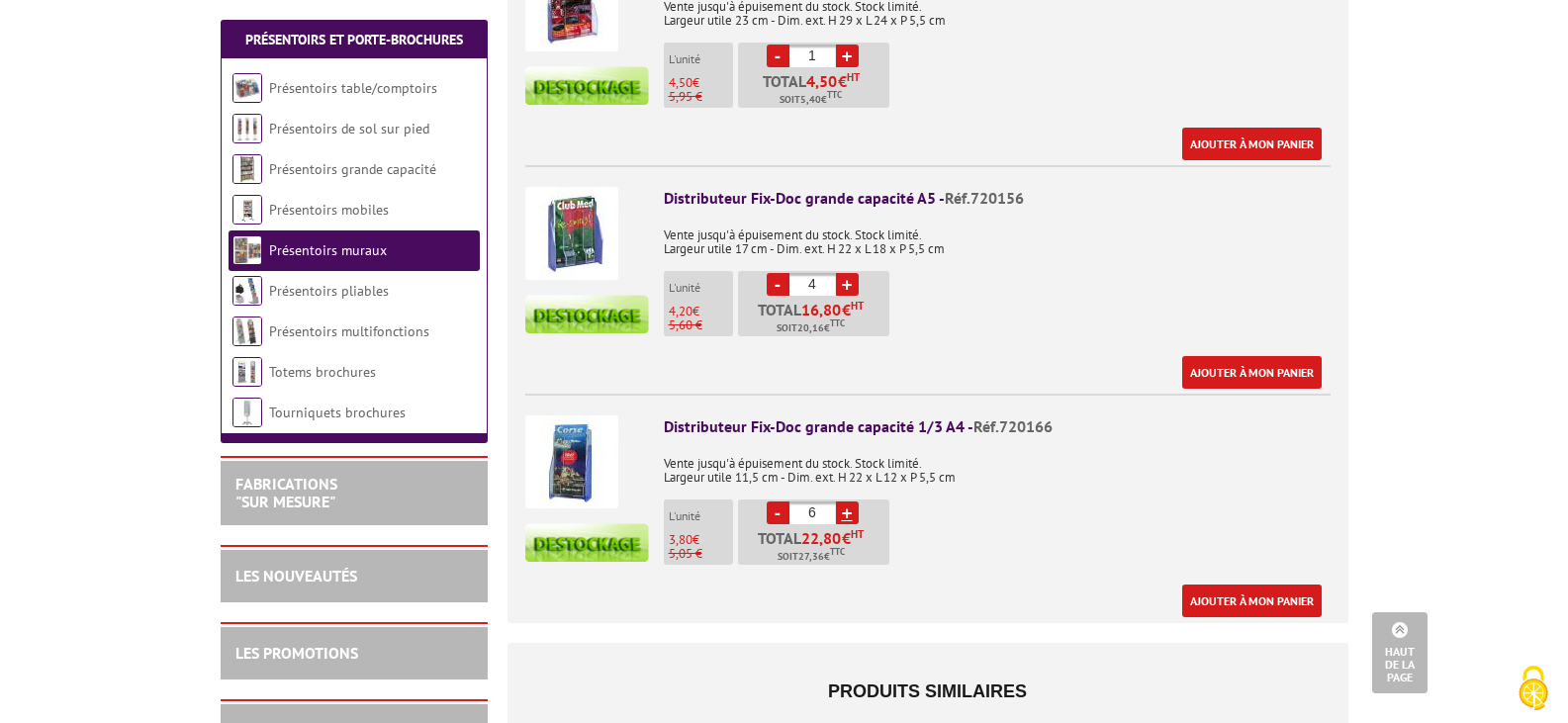
scroll to position [792, 0]
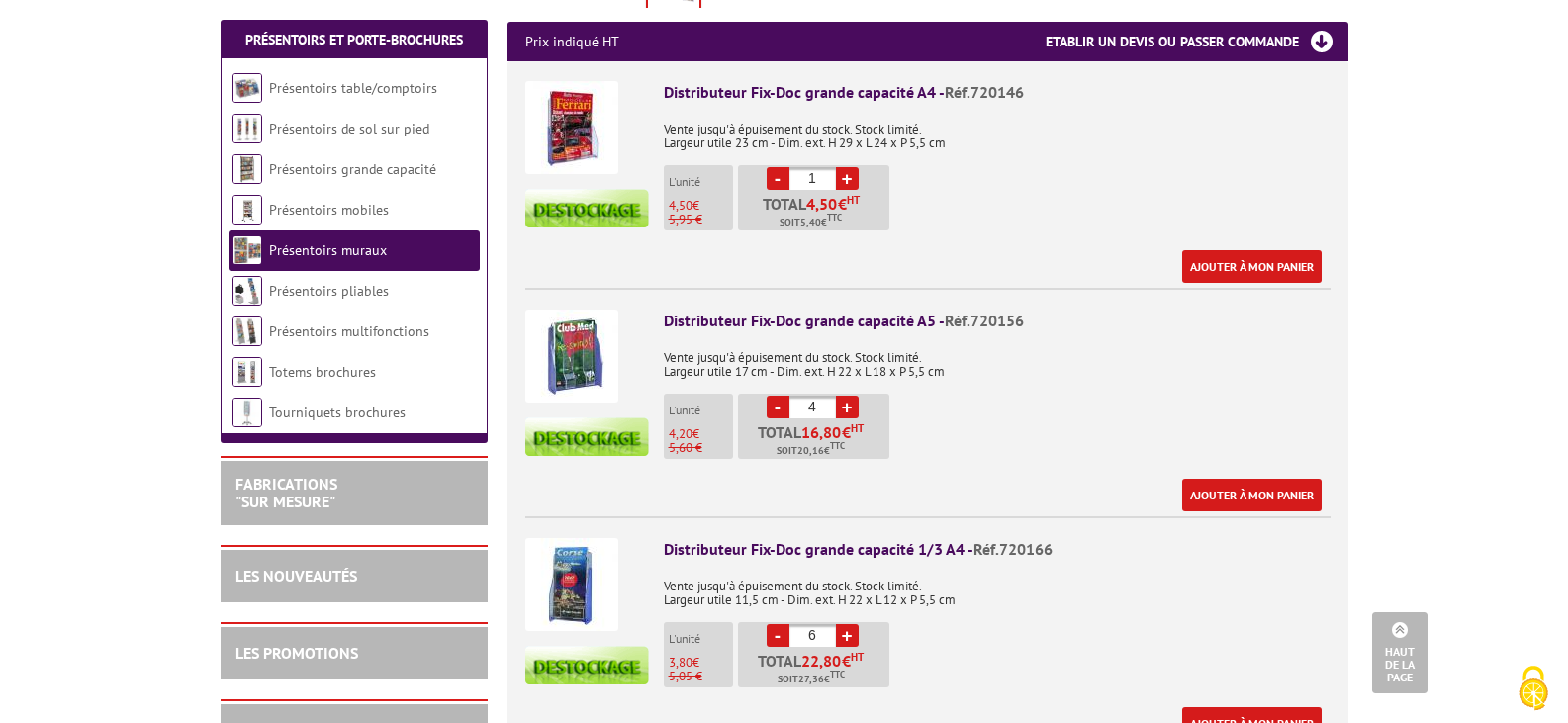
click at [781, 396] on link "-" at bounding box center [778, 407] width 23 height 23
type input "3"
click at [854, 625] on link "+" at bounding box center [847, 635] width 23 height 23
type input "7"
click at [845, 167] on link "+" at bounding box center [847, 178] width 23 height 23
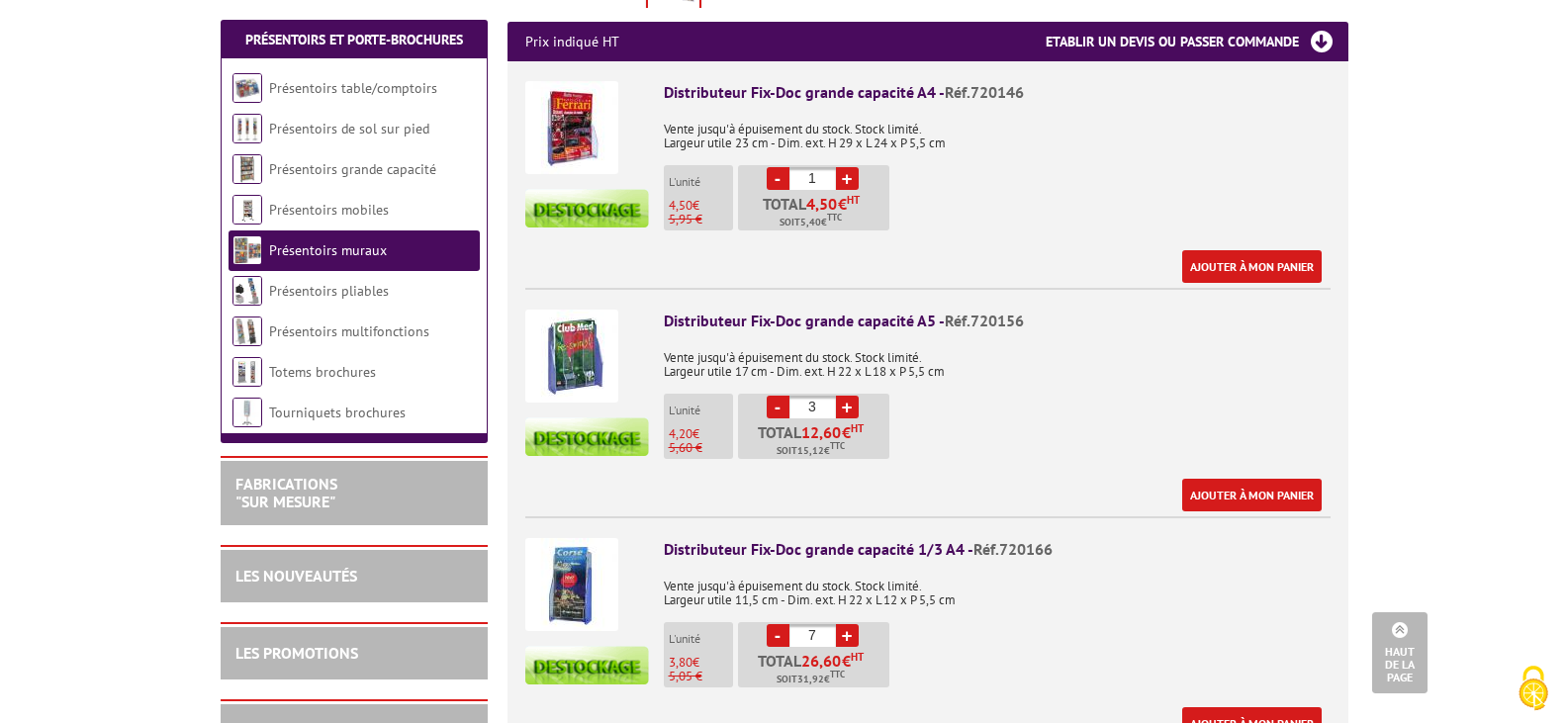
type input "2"
click at [843, 396] on link "+" at bounding box center [847, 407] width 23 height 23
type input "4"
click at [781, 625] on link "-" at bounding box center [778, 635] width 23 height 23
type input "6"
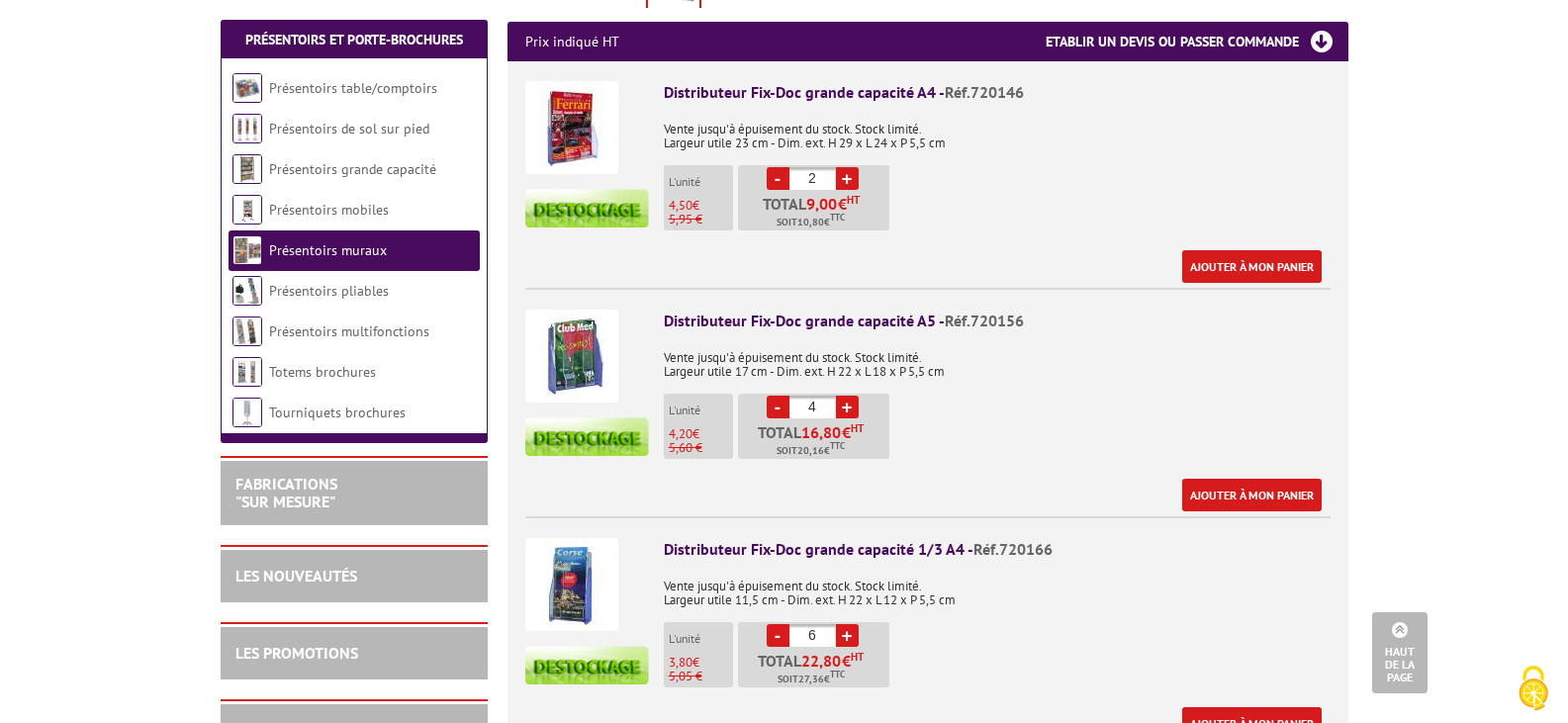
click at [779, 167] on link "-" at bounding box center [778, 178] width 23 height 23
type input "1"
click at [779, 167] on link "-" at bounding box center [778, 178] width 23 height 23
click at [1227, 479] on link "Ajouter à mon panier" at bounding box center [1252, 495] width 139 height 33
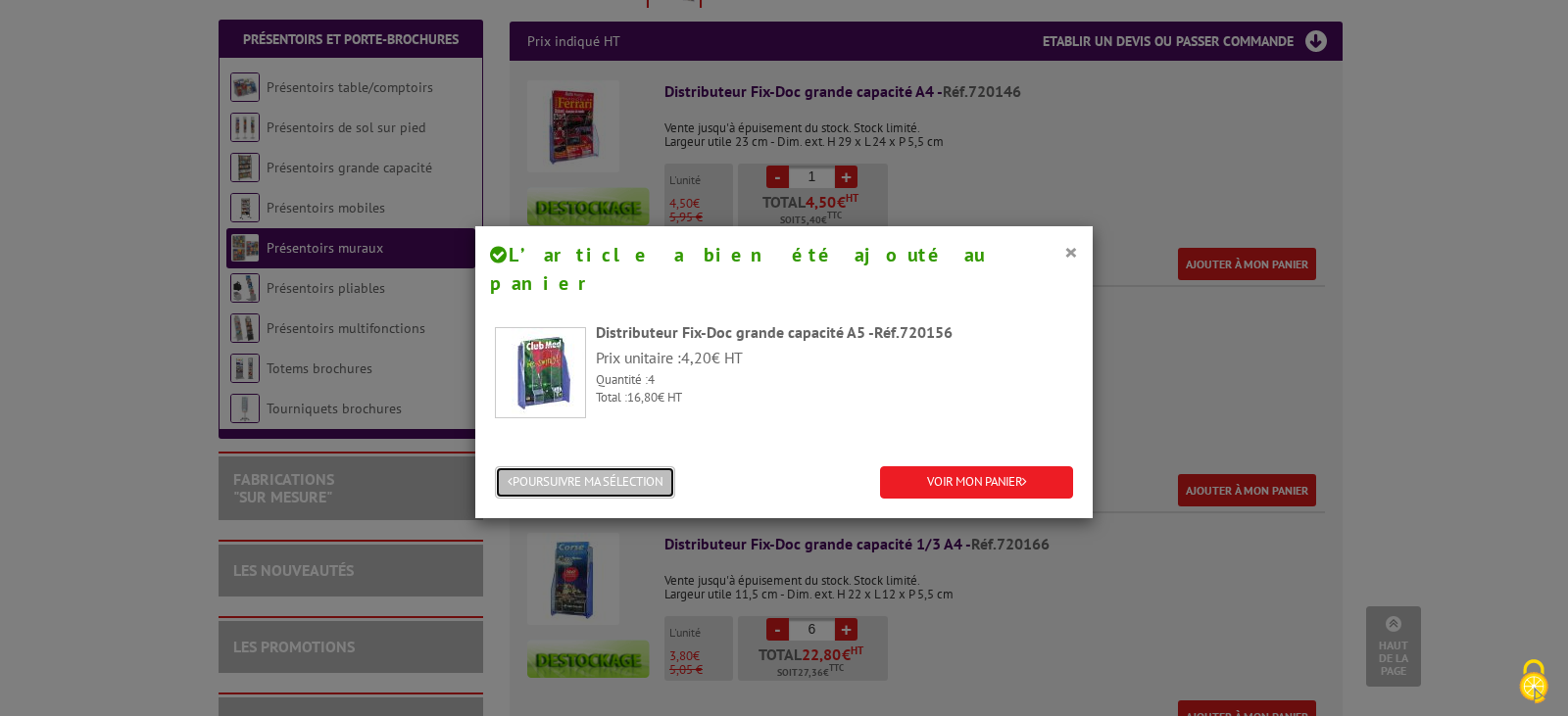
click at [629, 467] on button "POURSUIVRE MA SÉLECTION" at bounding box center [584, 483] width 180 height 33
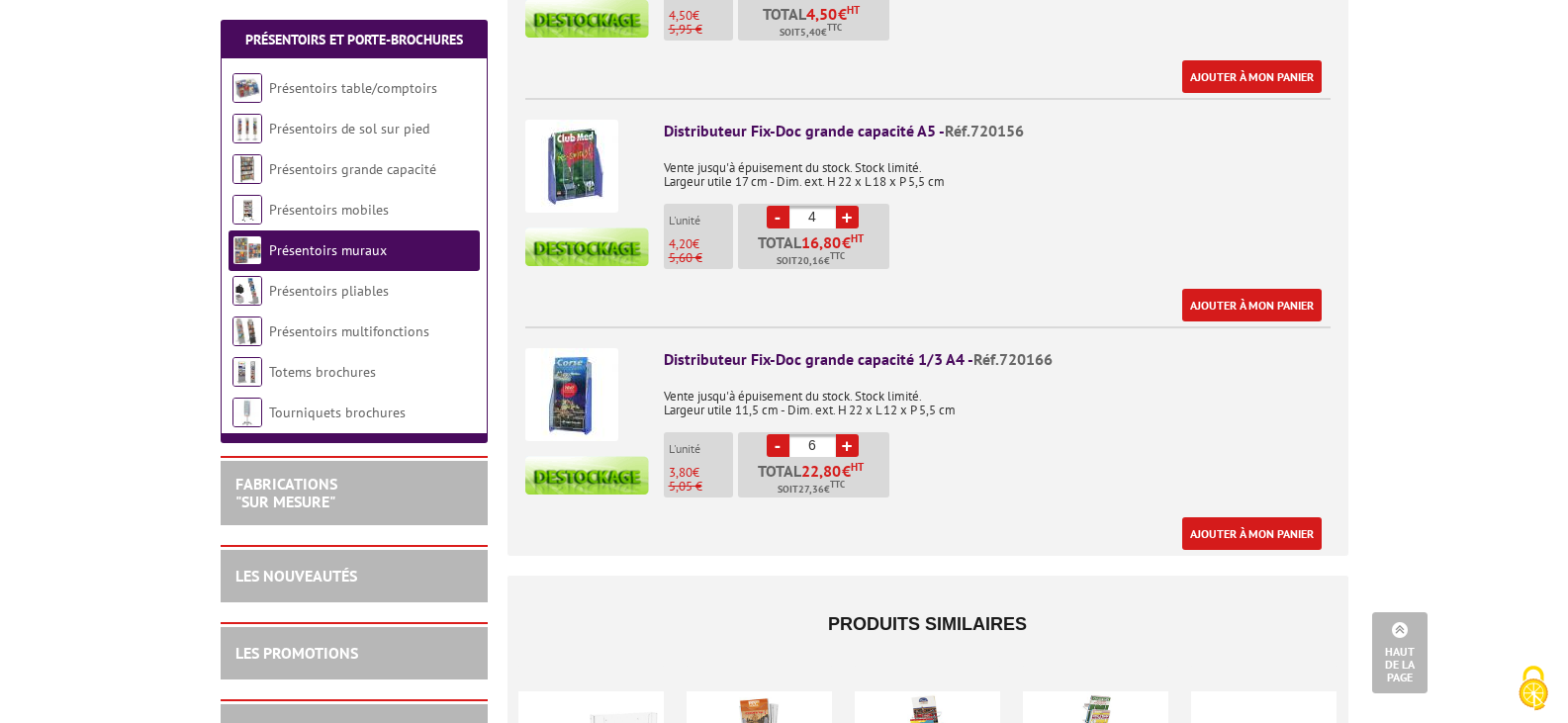
scroll to position [990, 0]
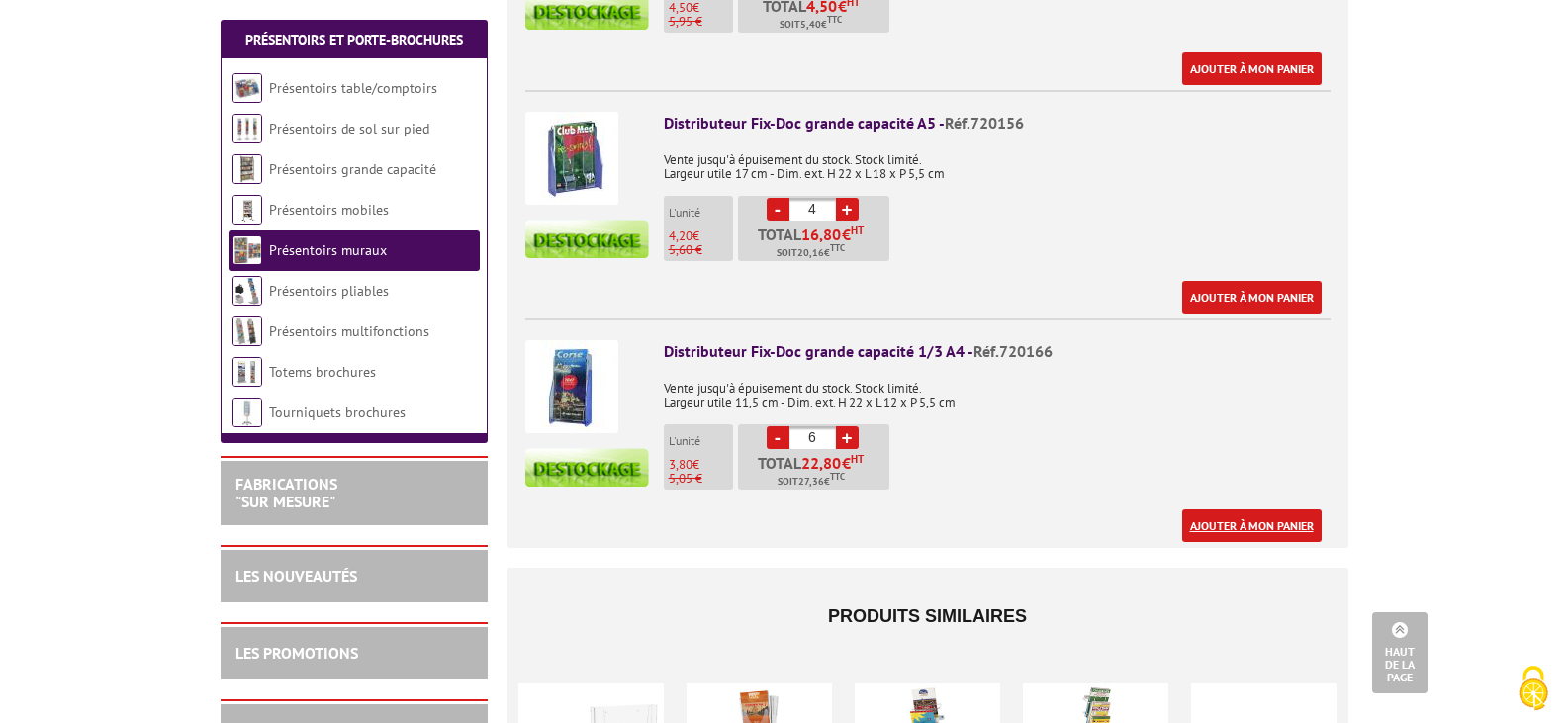
click at [1251, 509] on link "Ajouter à mon panier" at bounding box center [1252, 525] width 139 height 33
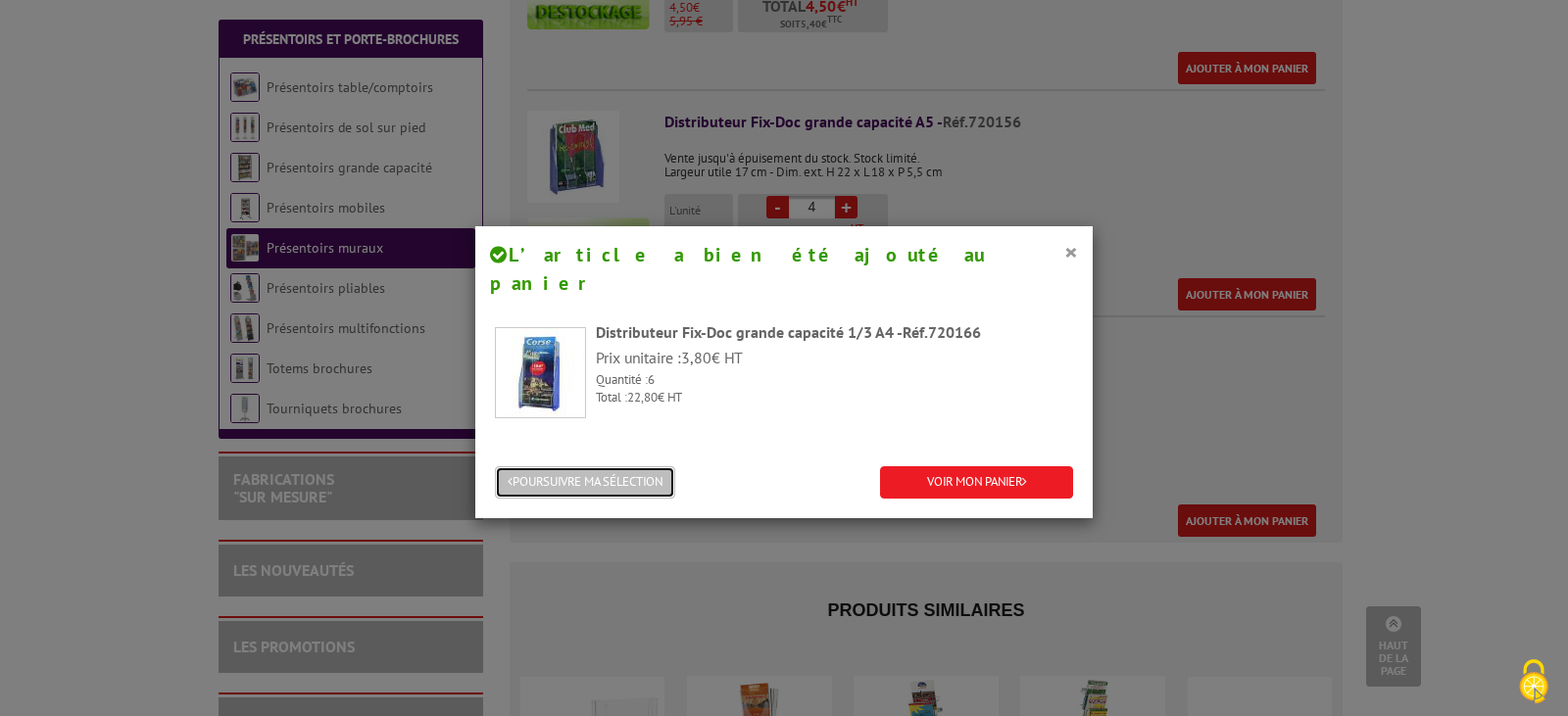
click at [595, 467] on button "POURSUIVRE MA SÉLECTION" at bounding box center [584, 483] width 180 height 33
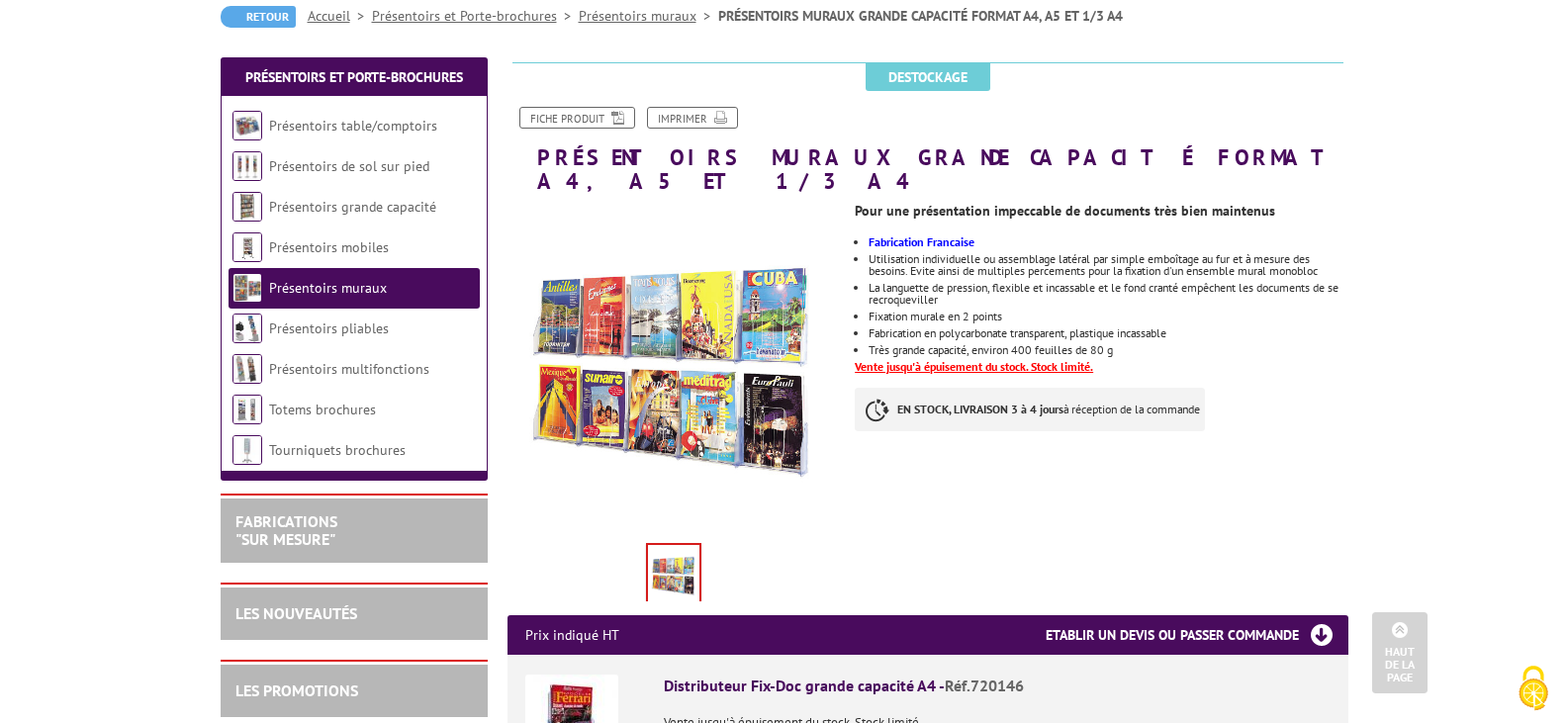
scroll to position [0, 0]
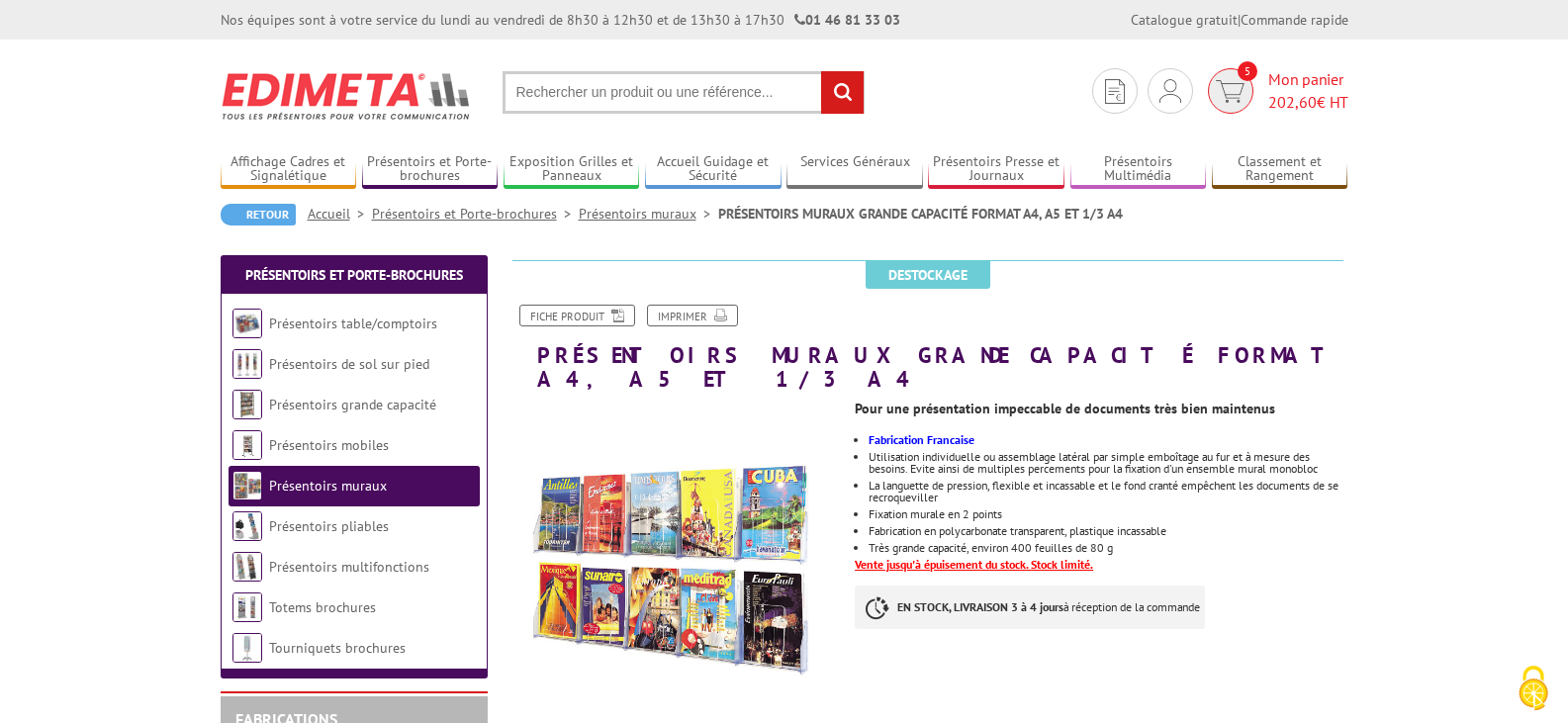
click at [1307, 86] on span "Mon panier 202,60 € HT" at bounding box center [1308, 91] width 81 height 46
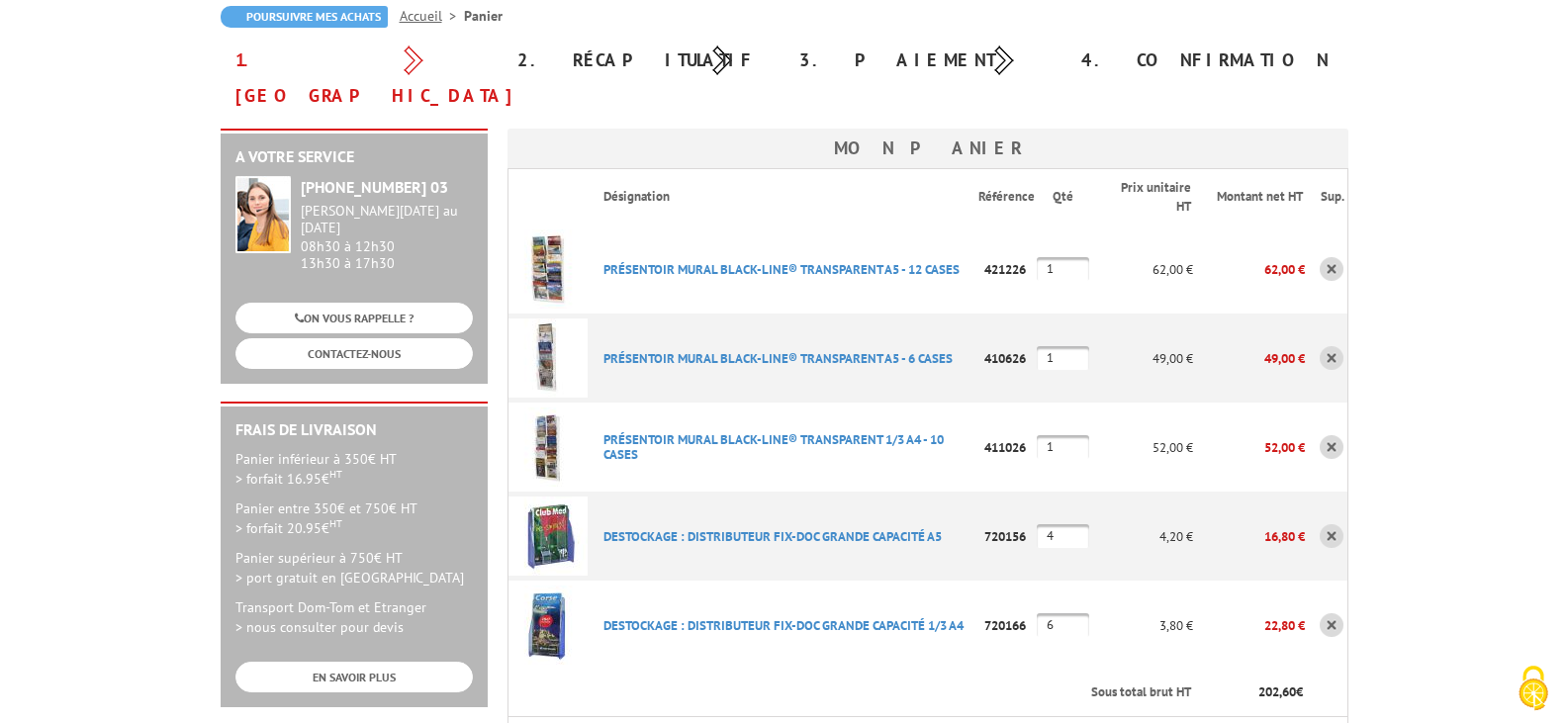
click at [1327, 258] on link at bounding box center [1331, 270] width 24 height 24
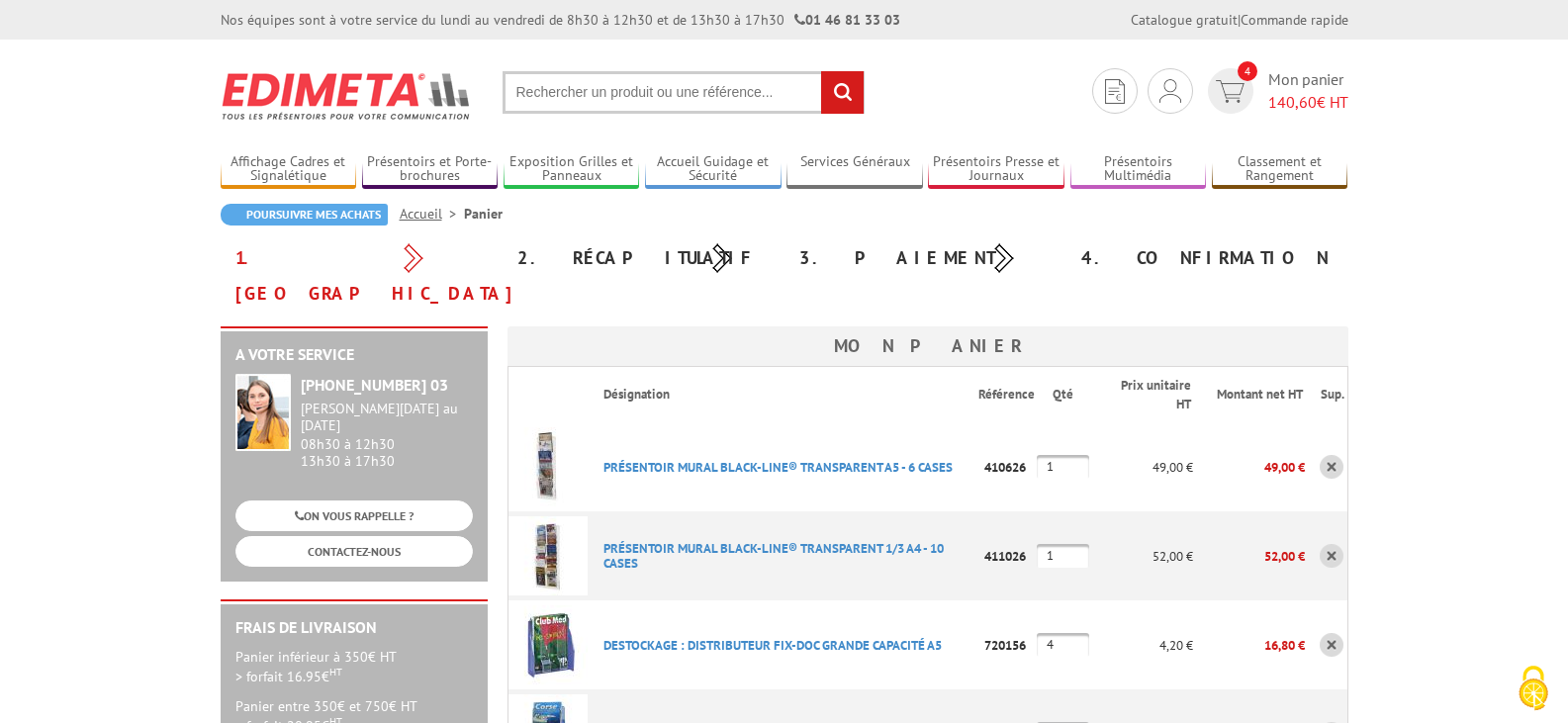
click at [1332, 455] on link at bounding box center [1331, 467] width 24 height 24
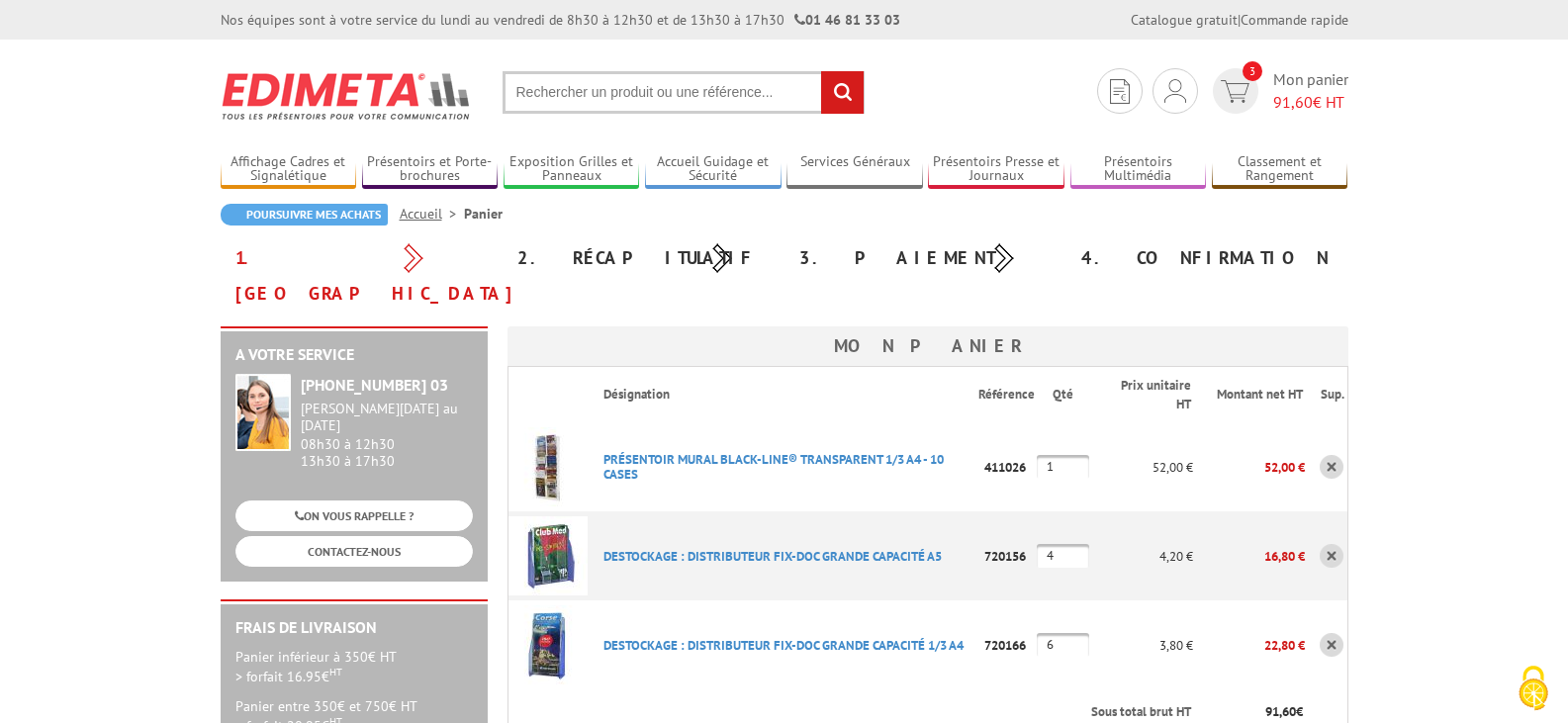
click at [1332, 455] on link at bounding box center [1331, 467] width 24 height 24
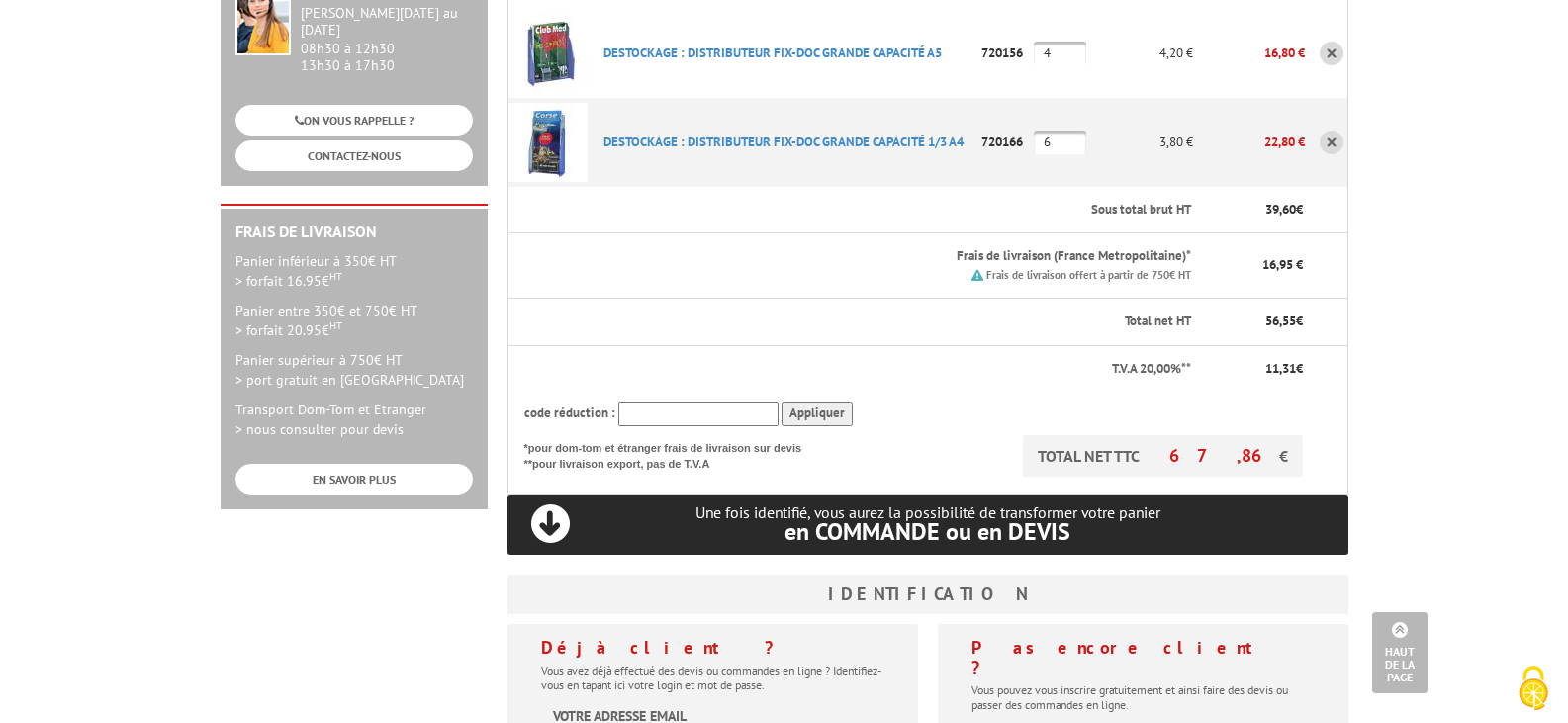
scroll to position [594, 0]
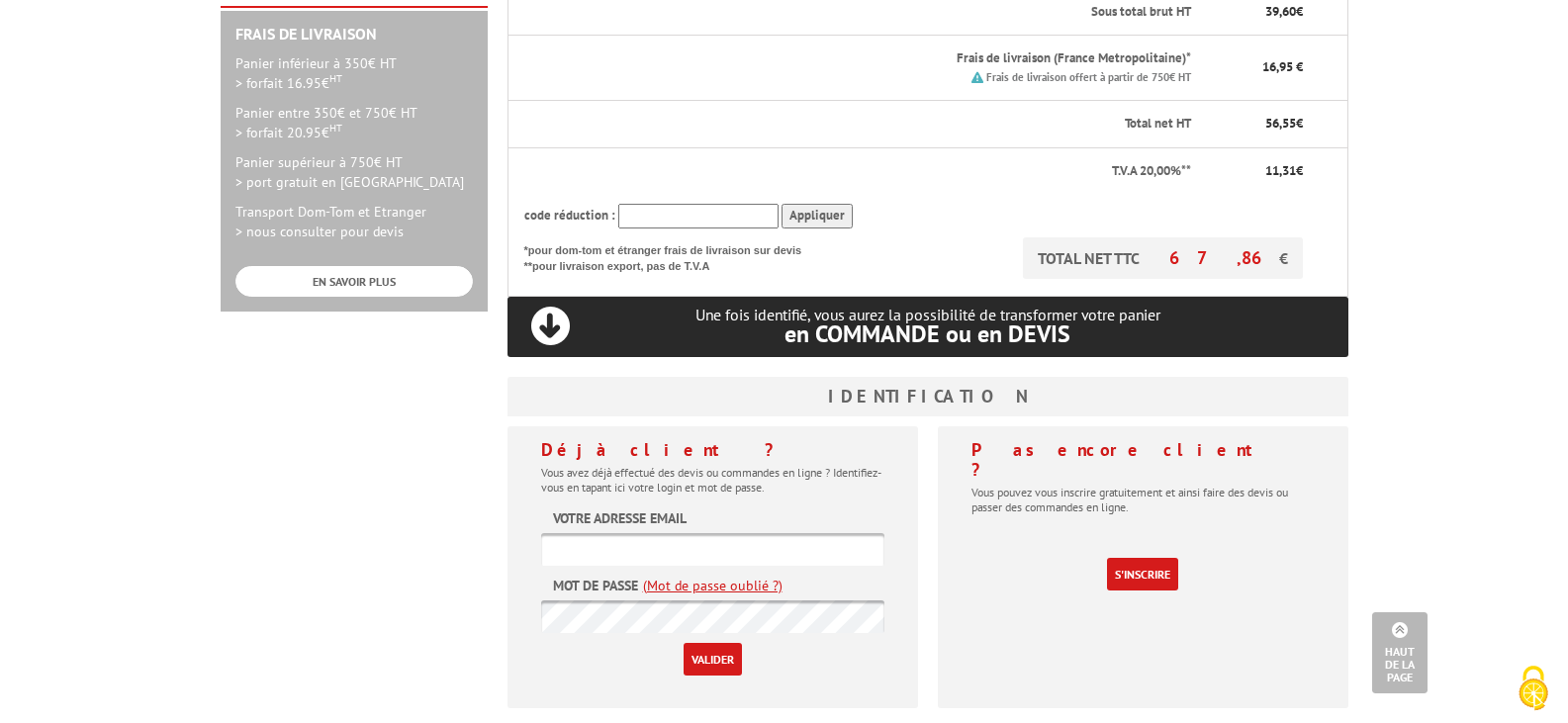
click at [720, 508] on form "Votre adresse email Mot de passe (Mot de passe oublié ?) Valider" at bounding box center [712, 592] width 343 height 167
click at [709, 508] on form "Votre adresse email Mot de passe (Mot de passe oublié ?) Valider" at bounding box center [712, 592] width 343 height 167
click at [620, 508] on label "Votre adresse email" at bounding box center [619, 518] width 133 height 20
click at [576, 533] on input "text" at bounding box center [712, 549] width 343 height 33
type input "hspecque@yahoo.fr"
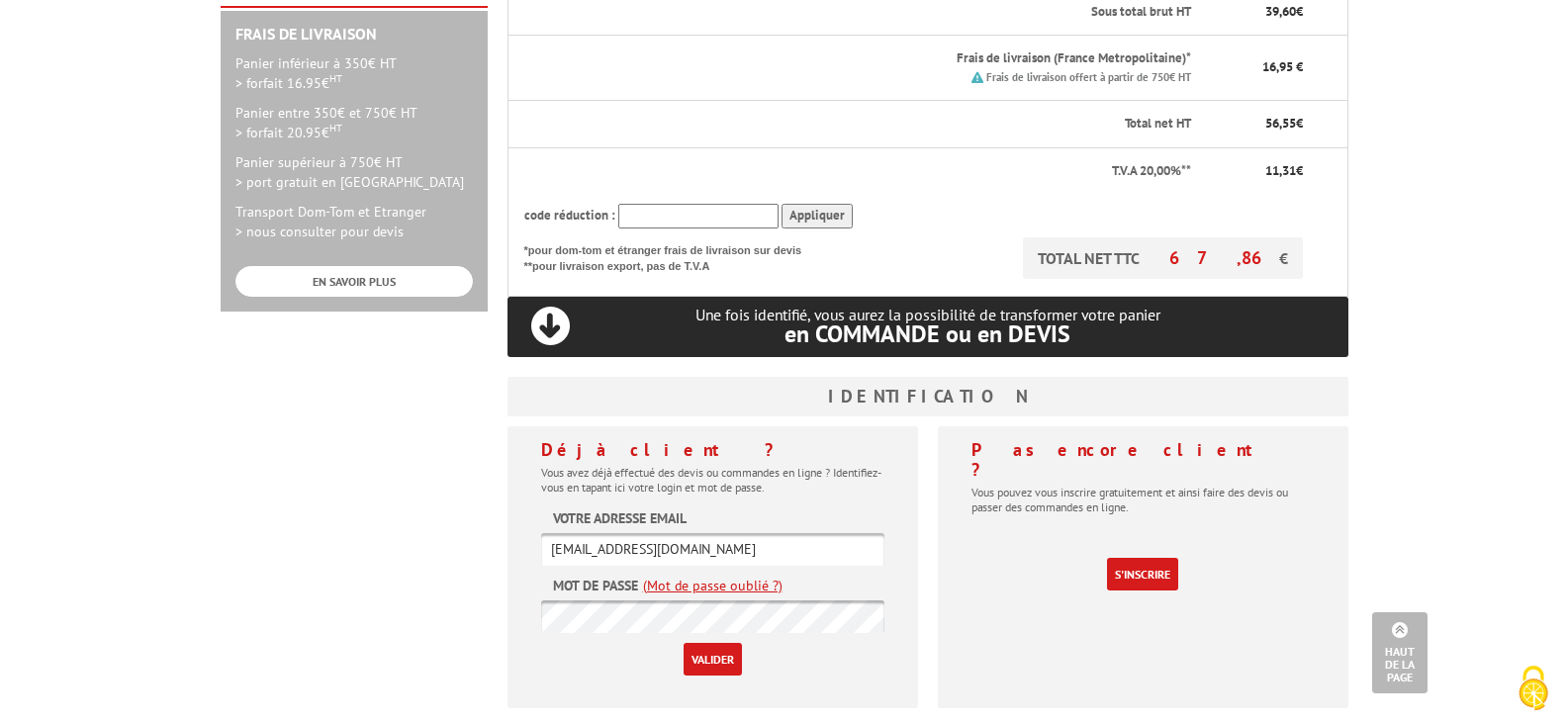
click at [713, 643] on input "Valider" at bounding box center [713, 659] width 59 height 33
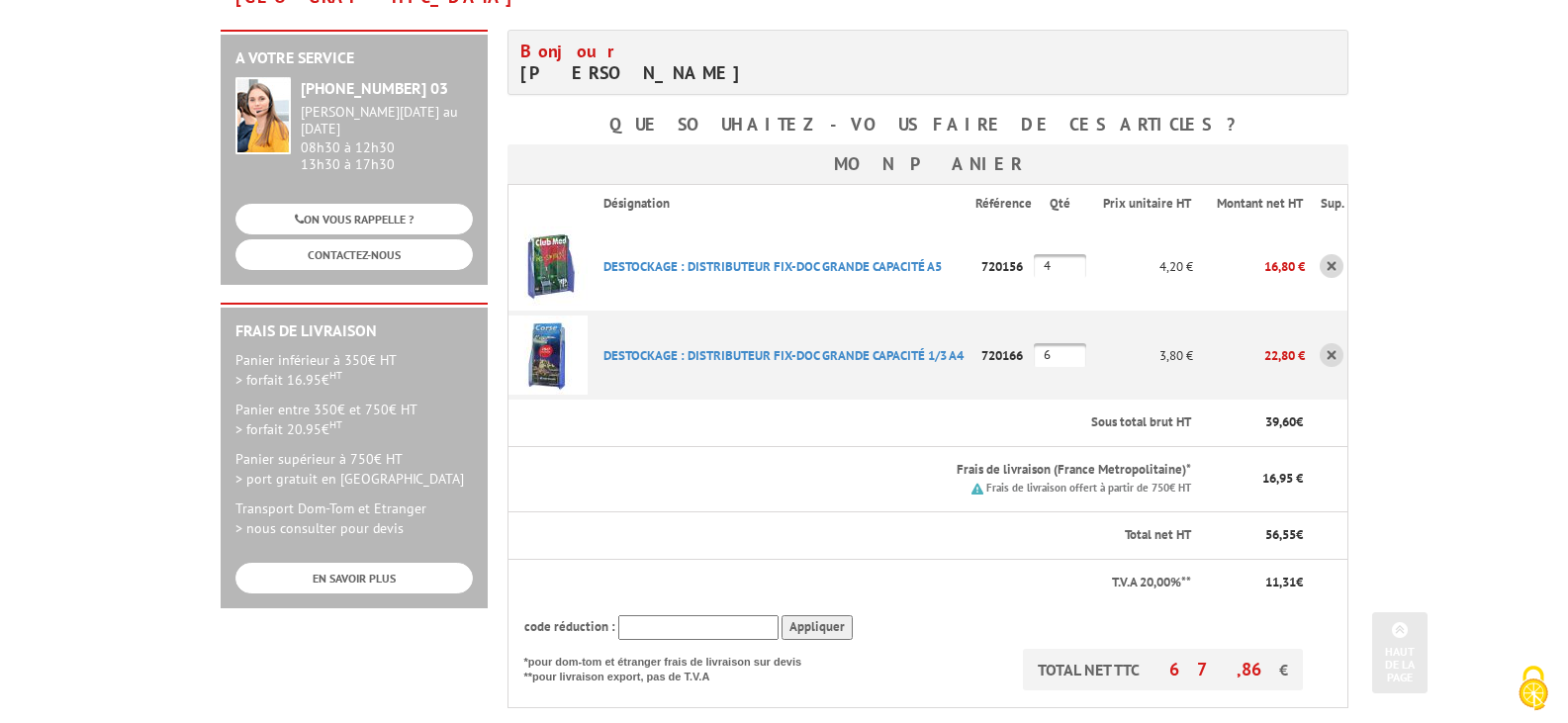
scroll to position [692, 0]
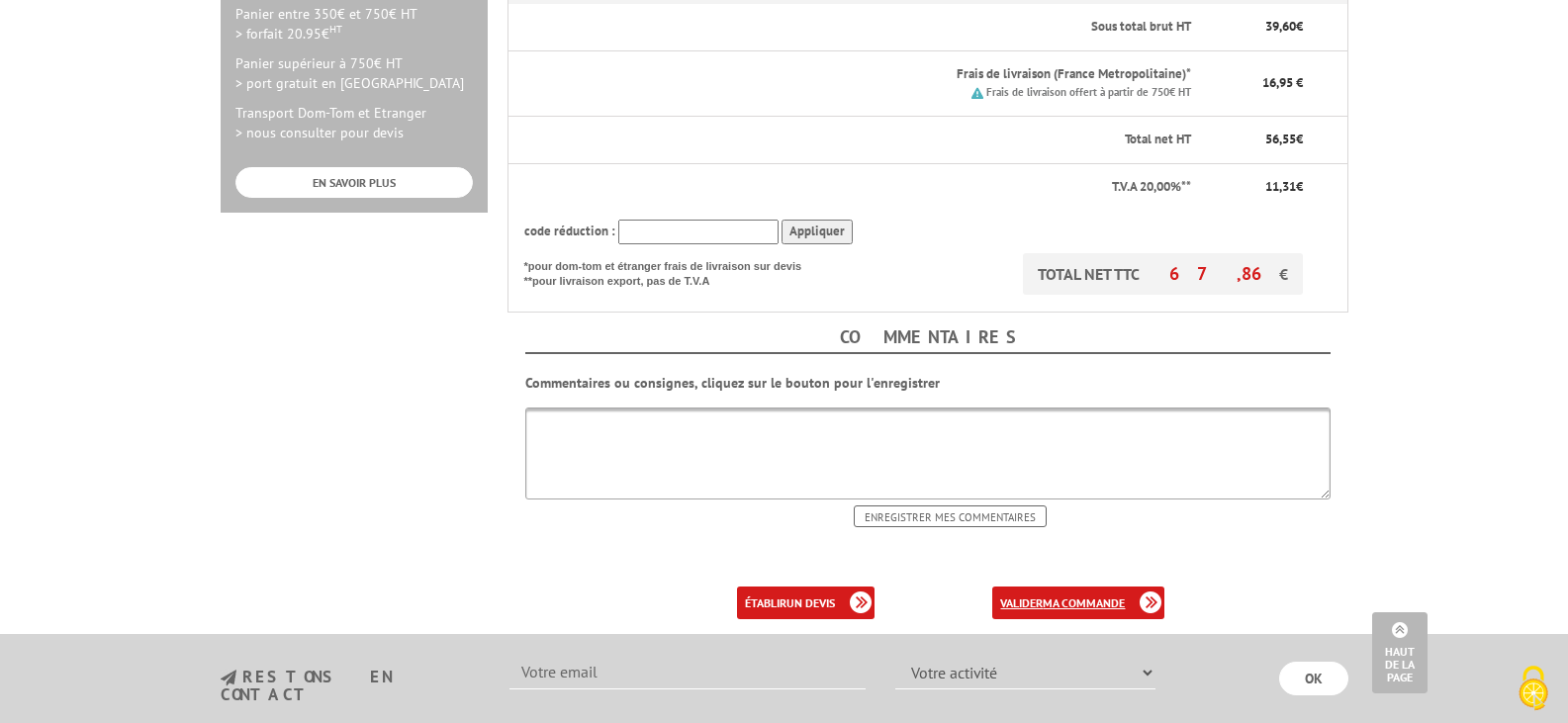
click at [1092, 596] on b "ma commande" at bounding box center [1084, 603] width 83 height 15
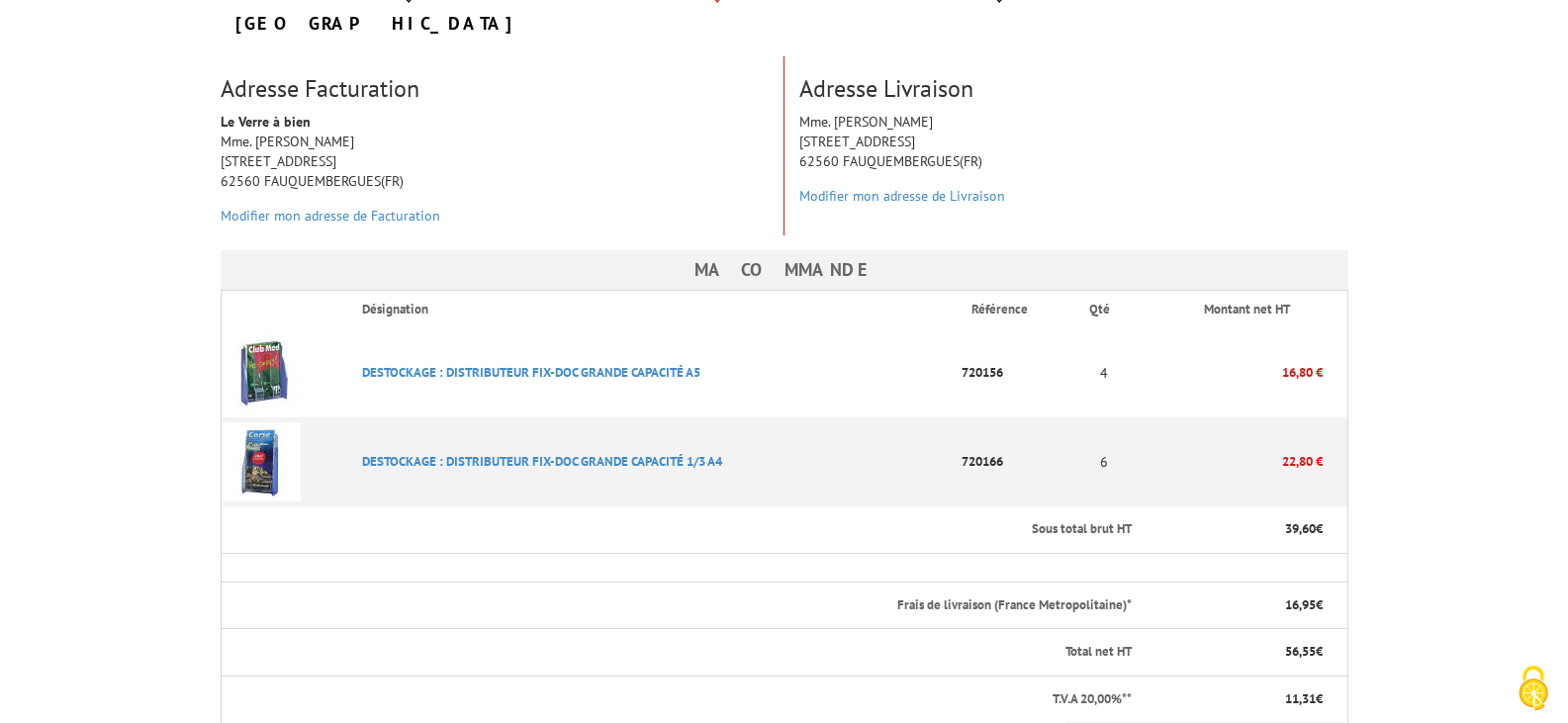
scroll to position [494, 0]
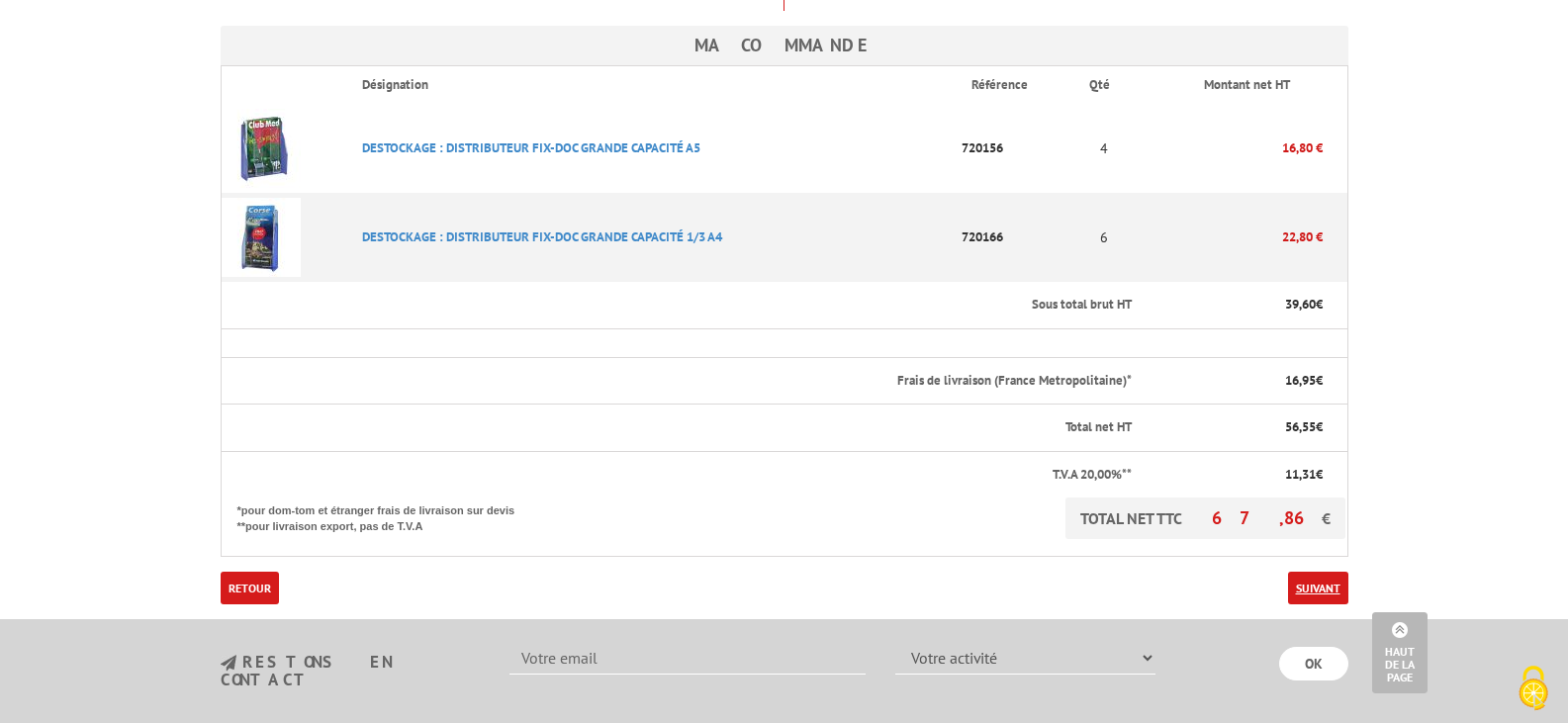
click at [1297, 572] on link "Suivant" at bounding box center [1317, 588] width 61 height 33
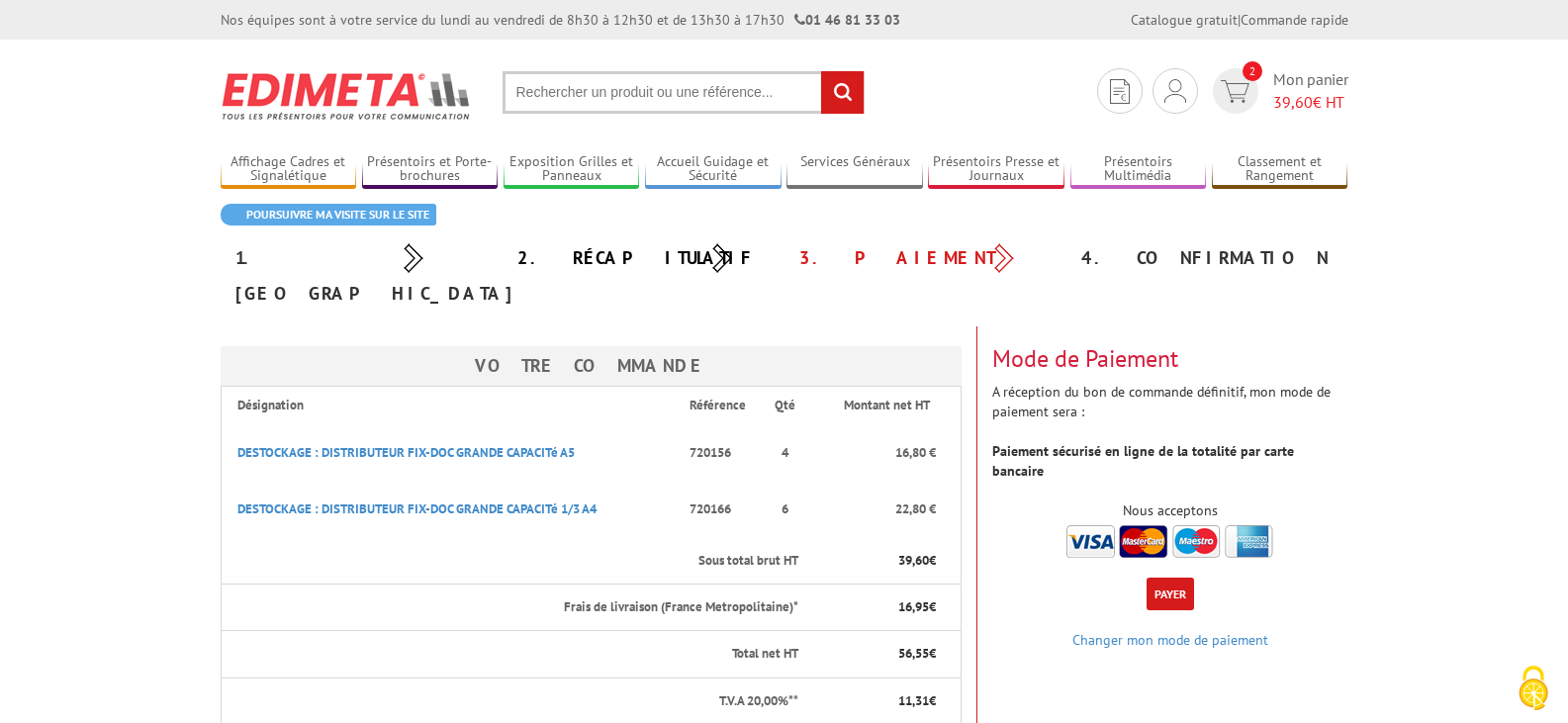
click at [1142, 525] on img at bounding box center [1170, 541] width 207 height 33
click at [1171, 578] on button "Payer" at bounding box center [1170, 594] width 48 height 33
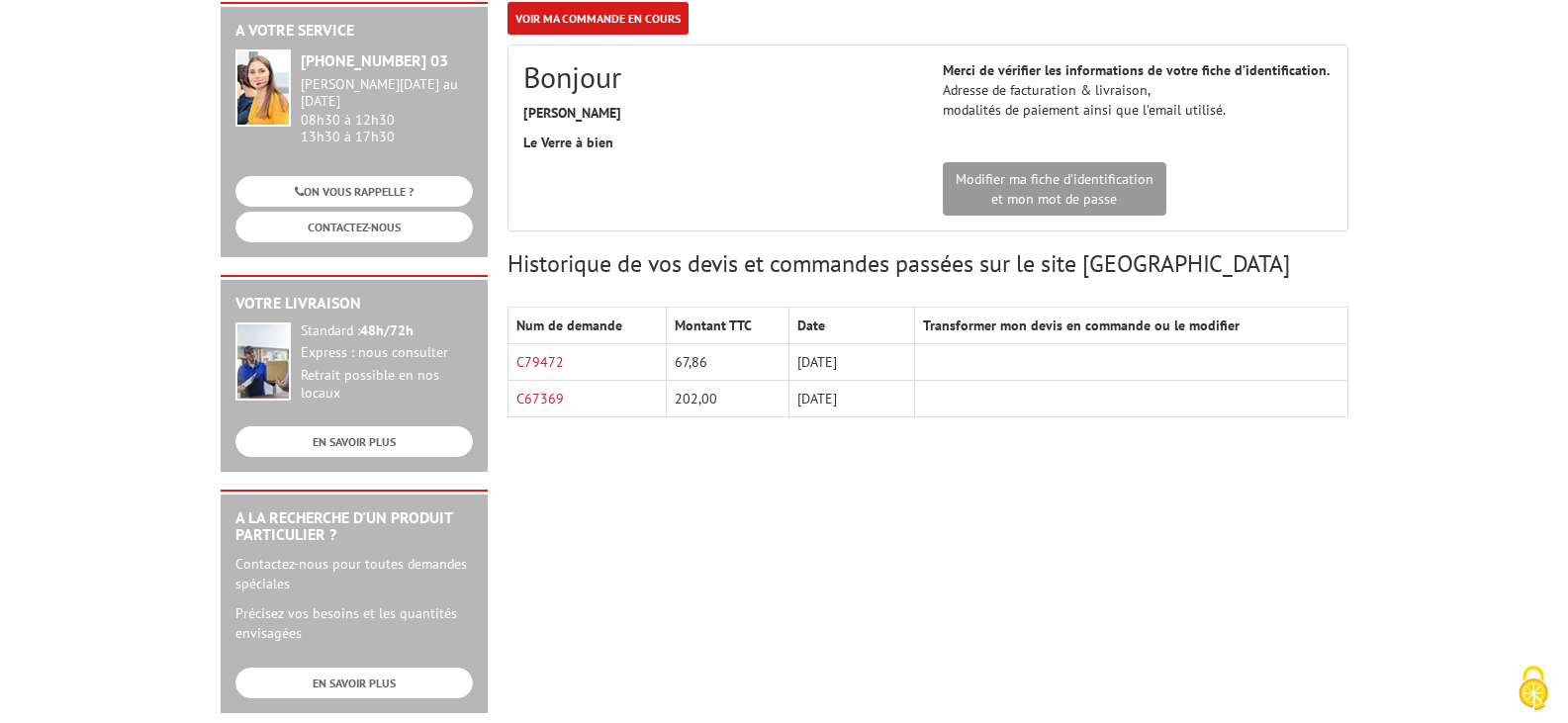
scroll to position [396, 0]
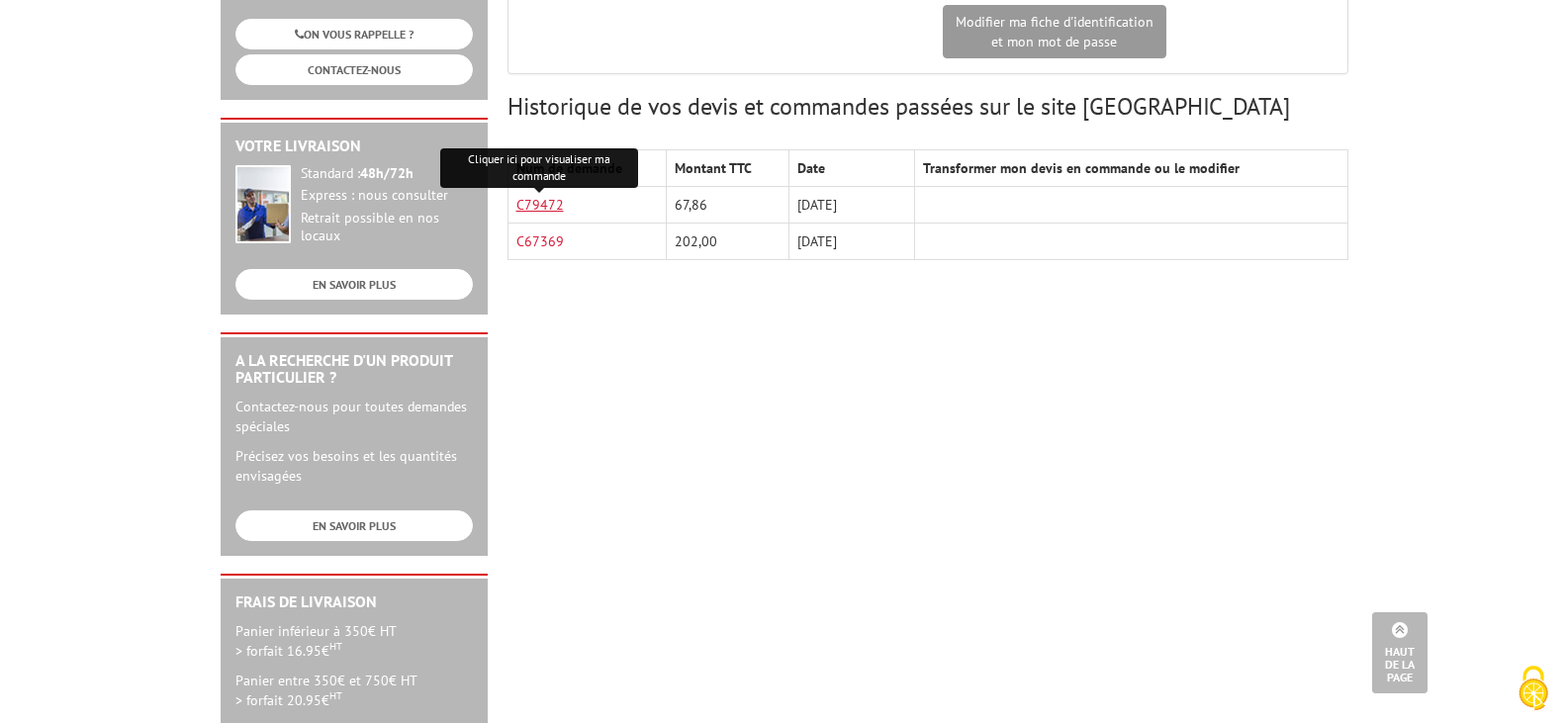
click at [547, 209] on link "C79472" at bounding box center [540, 205] width 48 height 18
